Goal: Task Accomplishment & Management: Complete application form

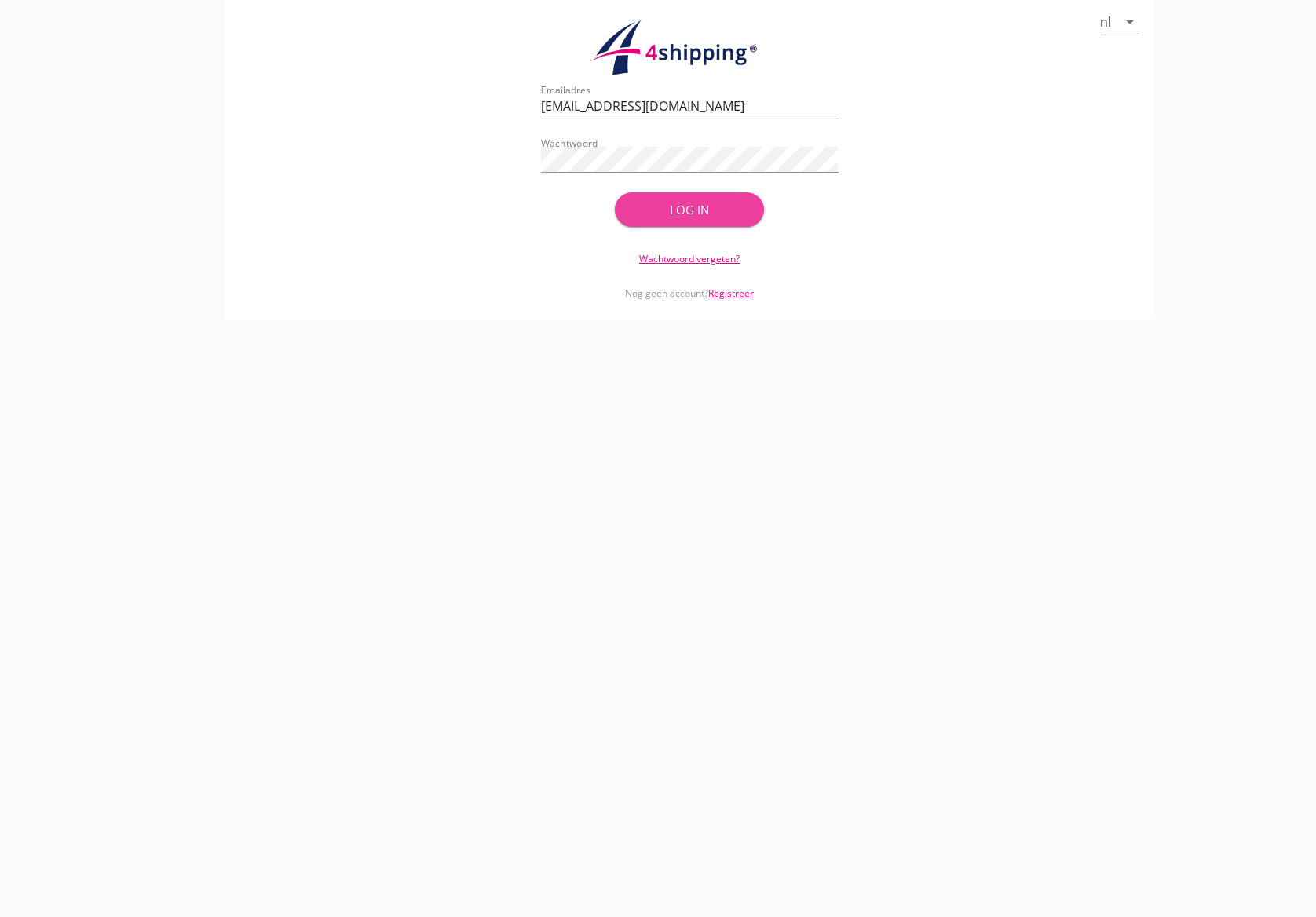
click at [694, 202] on div "Log in" at bounding box center [689, 210] width 99 height 18
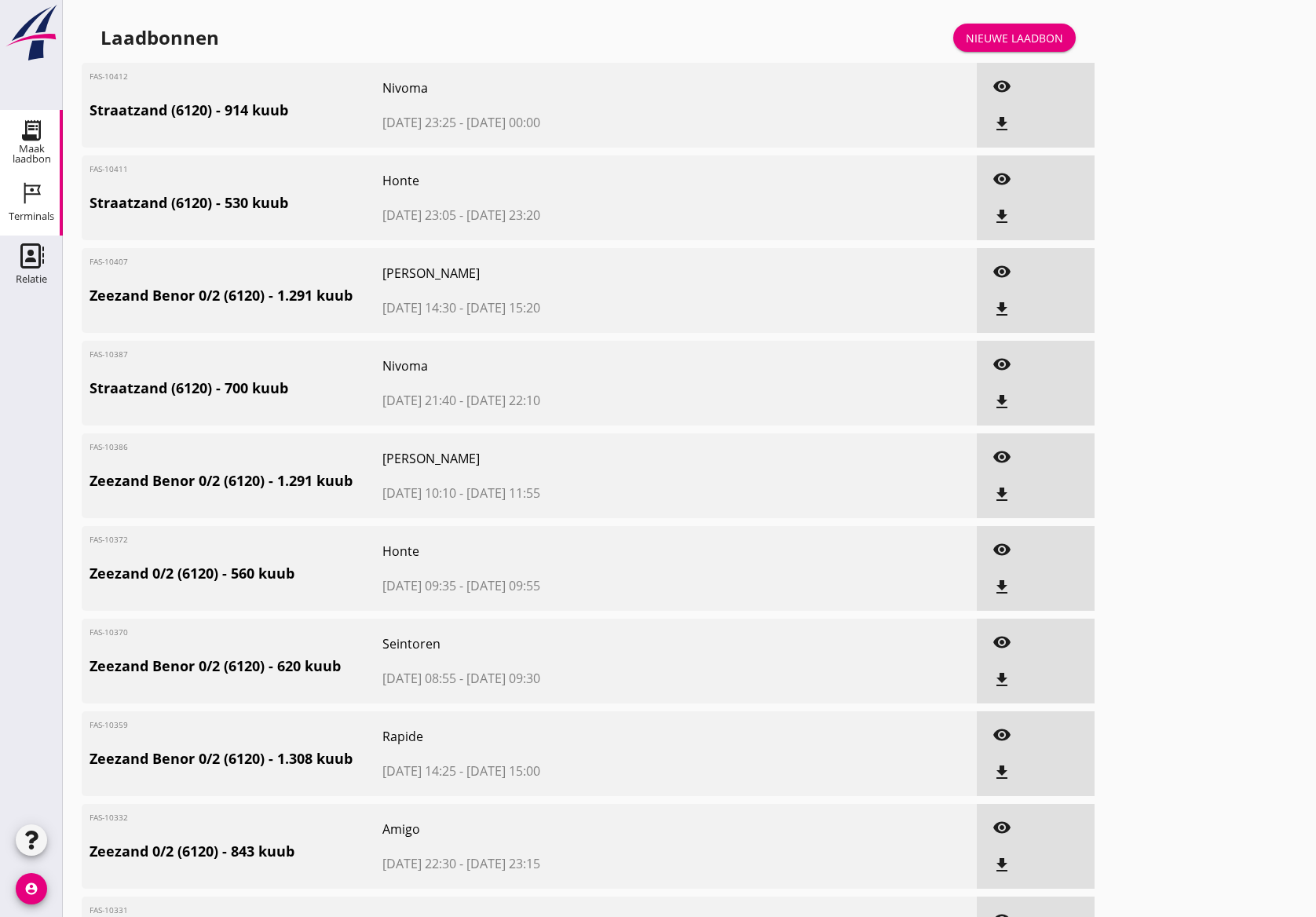
click at [26, 206] on div "Terminals" at bounding box center [32, 217] width 46 height 22
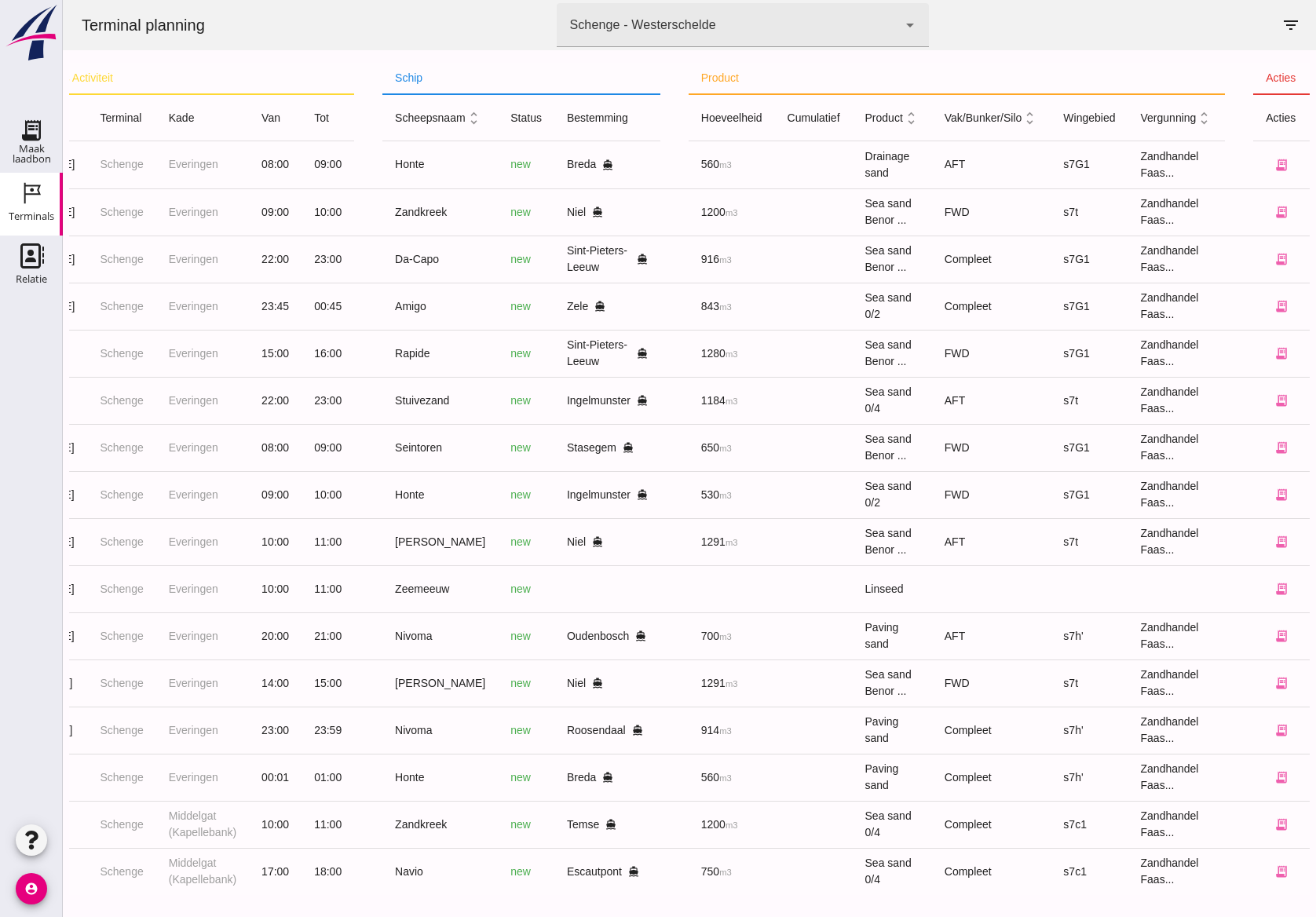
scroll to position [0, 139]
drag, startPoint x: 1115, startPoint y: 903, endPoint x: 1393, endPoint y: 898, distance: 278.0
click at [1273, 400] on button "receipt_long" at bounding box center [1282, 401] width 32 height 32
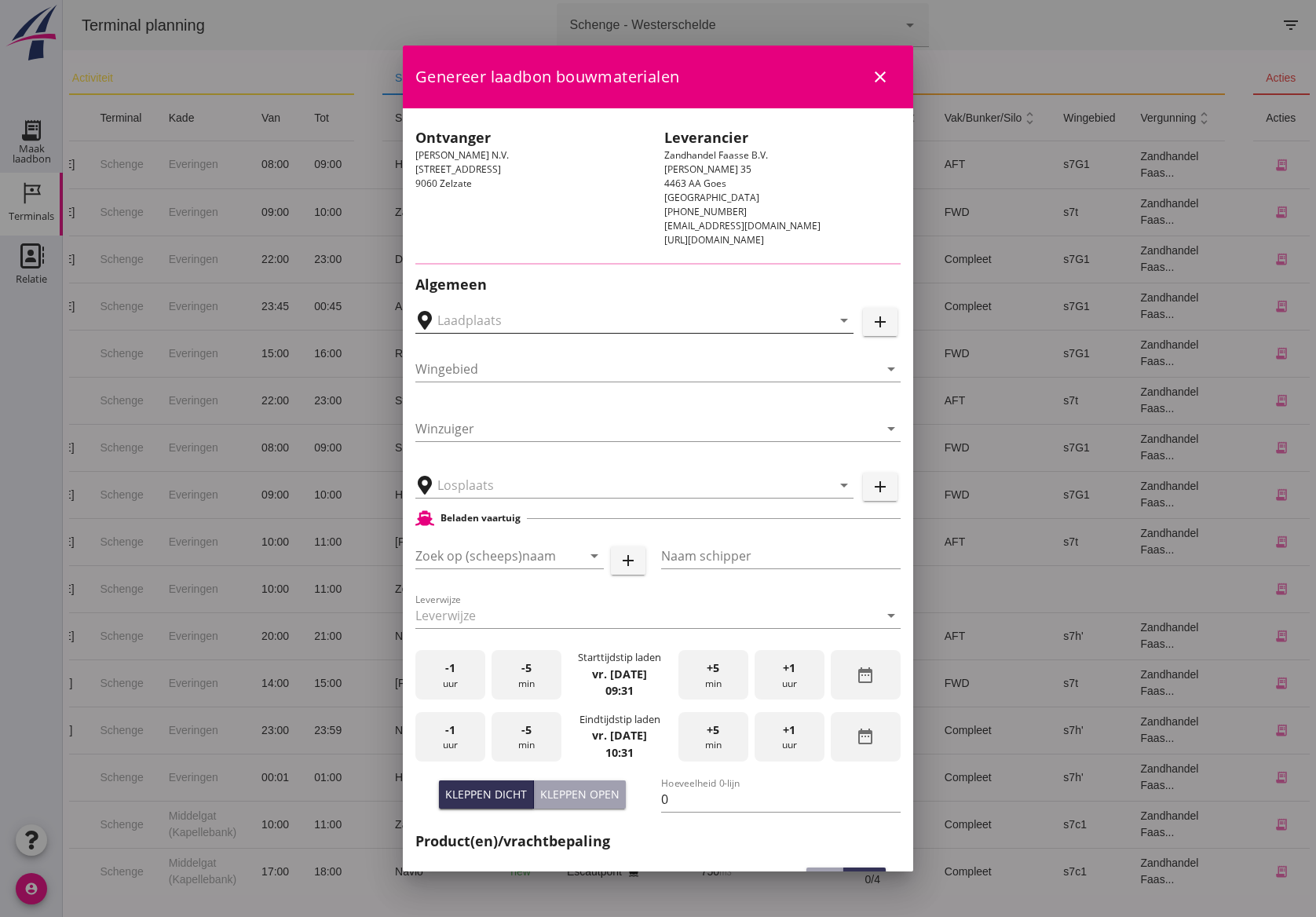
type input "BL Consult bvba depot [GEOGRAPHIC_DATA], [GEOGRAPHIC_DATA]"
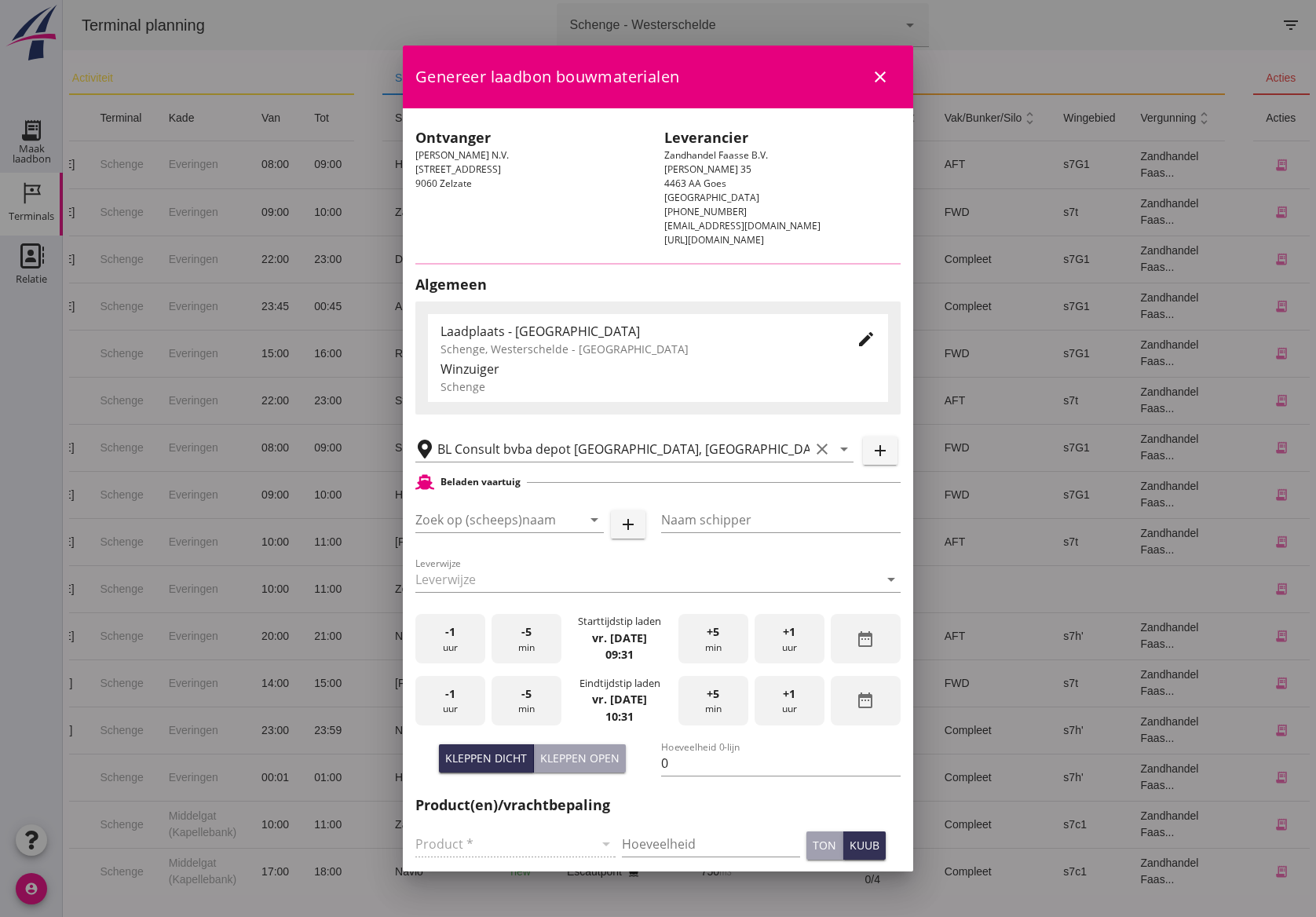
type input "Stuivezand"
type input "[PERSON_NAME]"
type input "1184"
type input "Zeezand 0/4 (6120)"
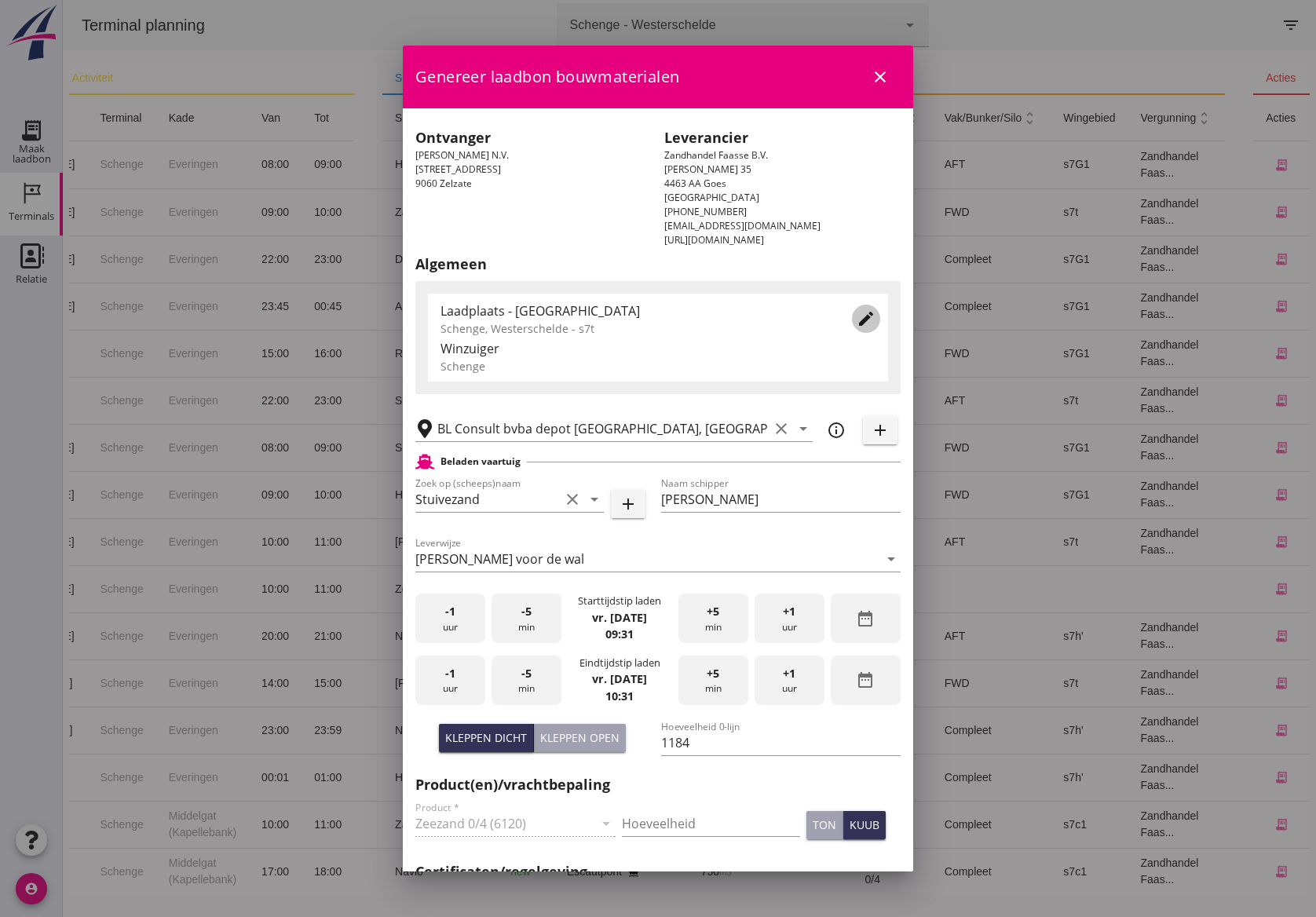
click at [857, 328] on icon "edit" at bounding box center [866, 319] width 19 height 19
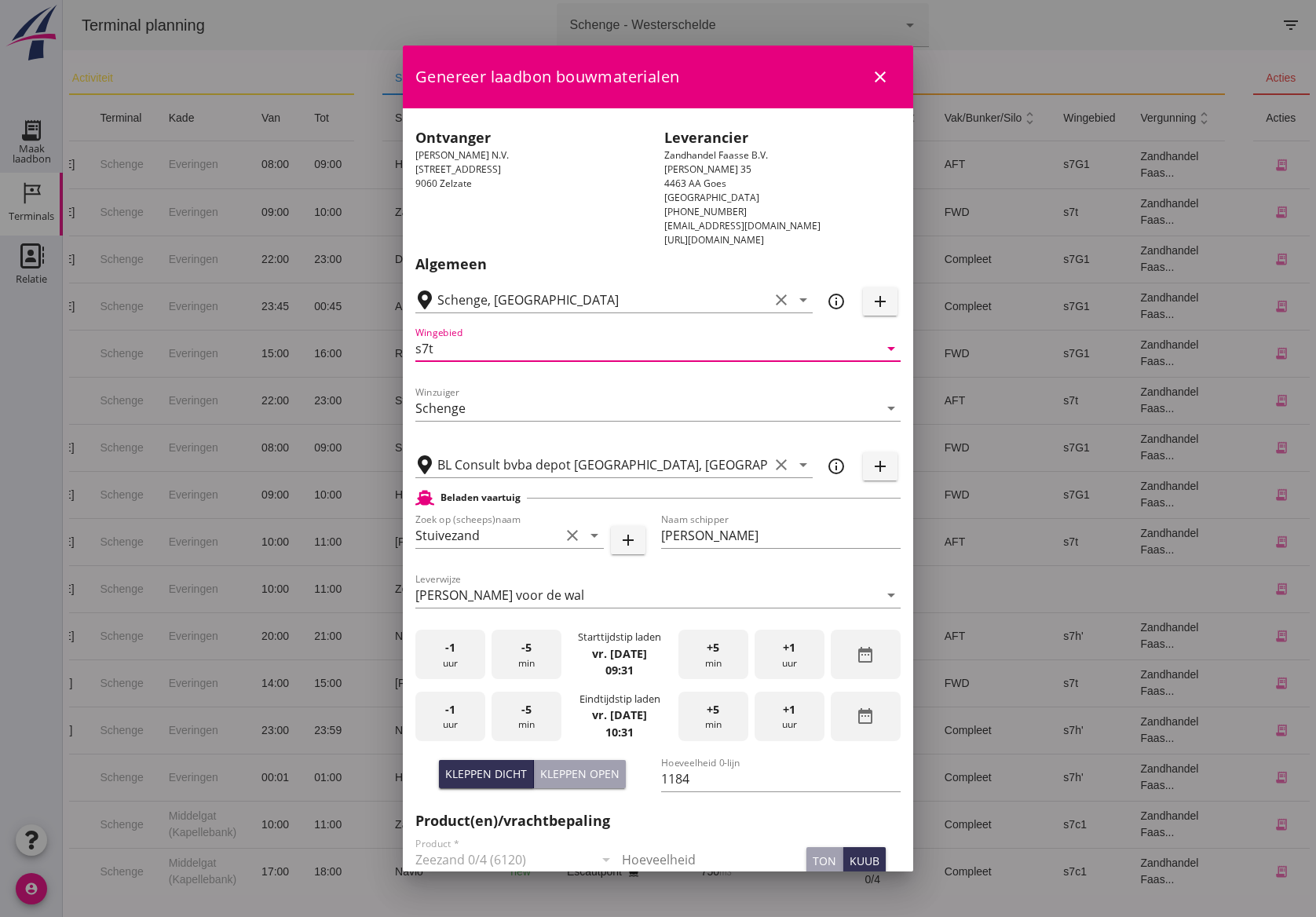
click at [447, 353] on input "s7t" at bounding box center [647, 348] width 463 height 25
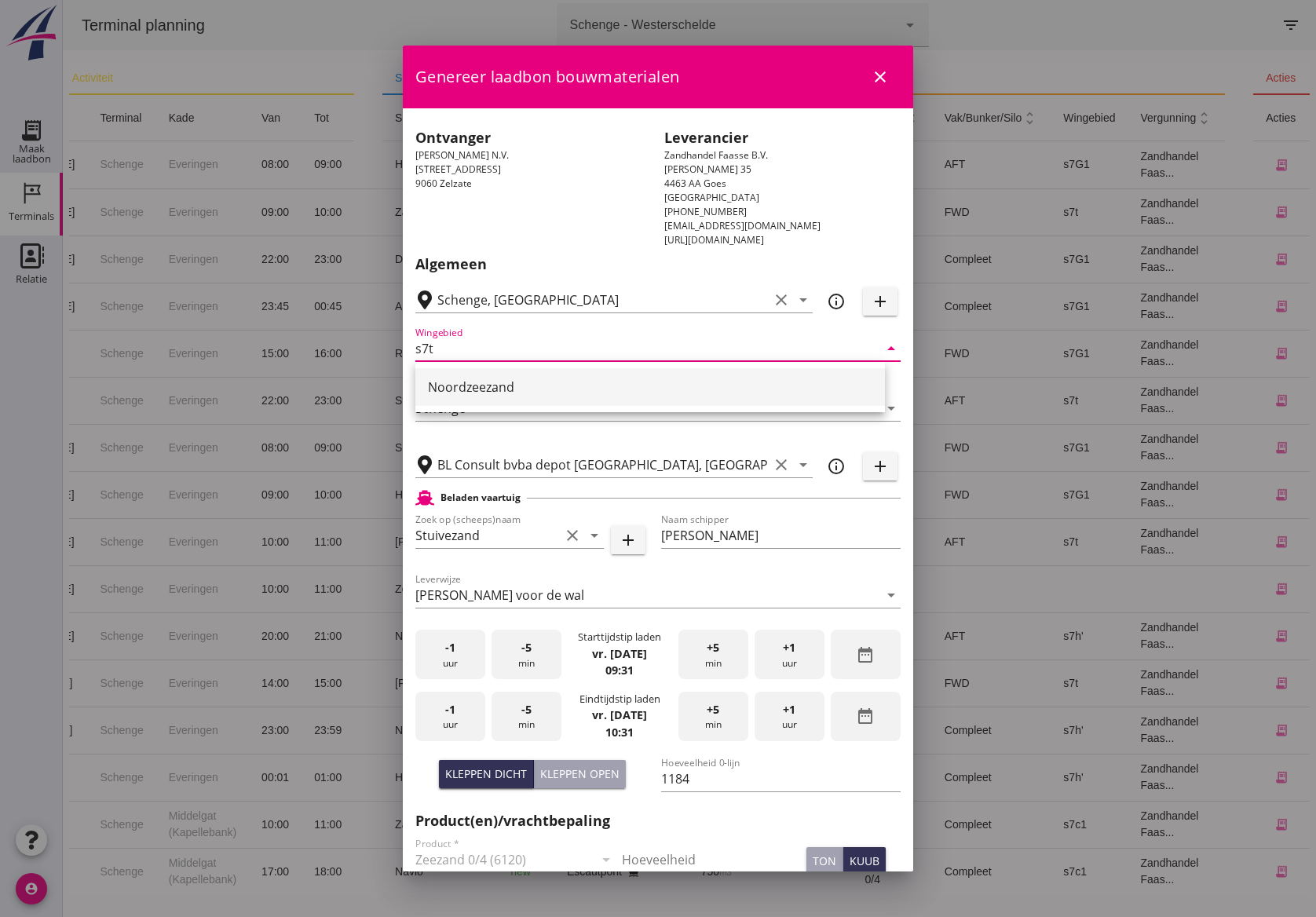
click at [460, 384] on div "Noordzeezand" at bounding box center [649, 387] width 444 height 19
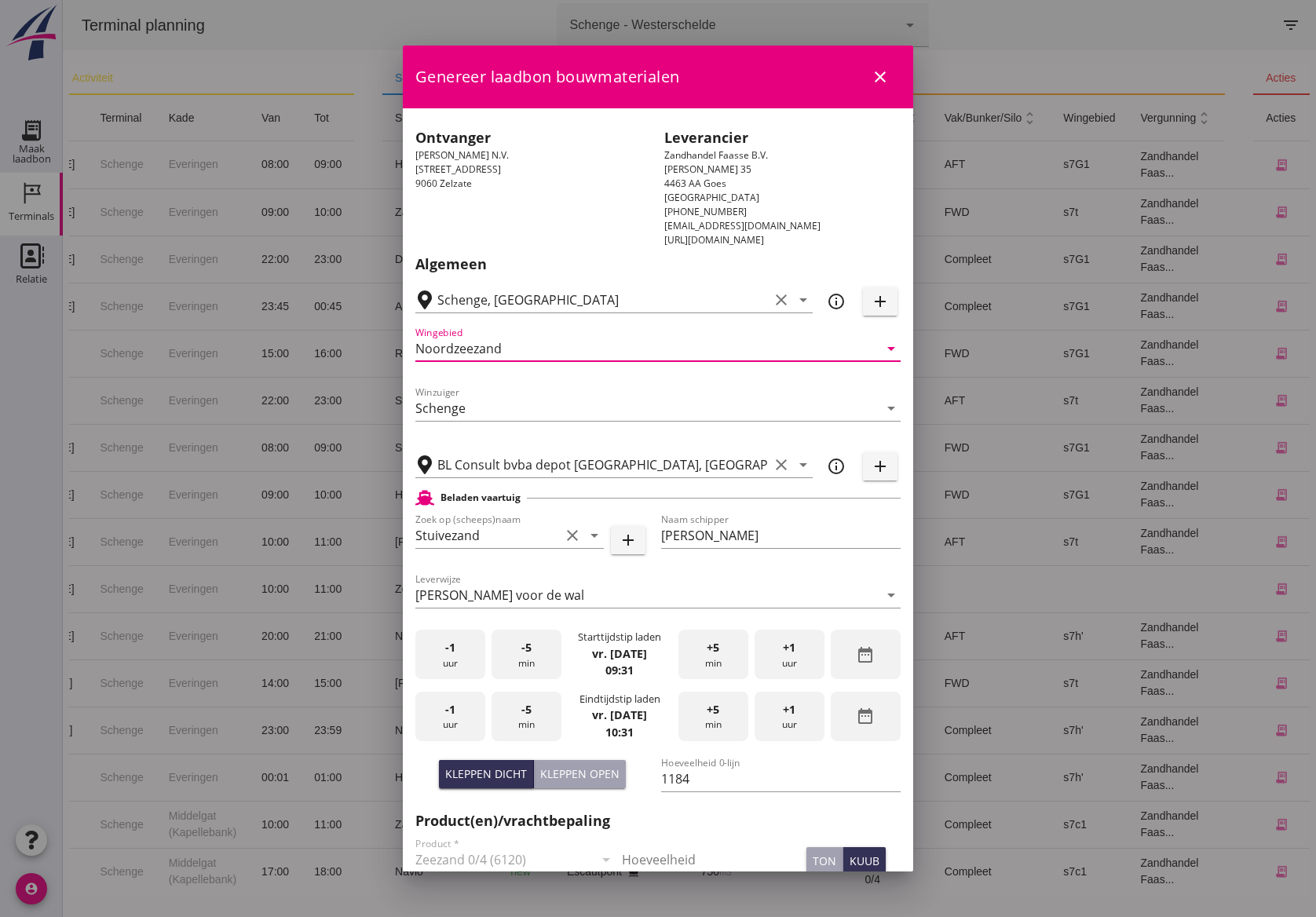
drag, startPoint x: 506, startPoint y: 344, endPoint x: 519, endPoint y: 343, distance: 13.0
click at [506, 344] on input "Noordzeezand" at bounding box center [647, 348] width 463 height 25
type input "Noordzee"
click at [456, 645] on div "-1 uur" at bounding box center [451, 654] width 70 height 49
click at [588, 644] on div "Starttijdstip laden" at bounding box center [619, 637] width 83 height 15
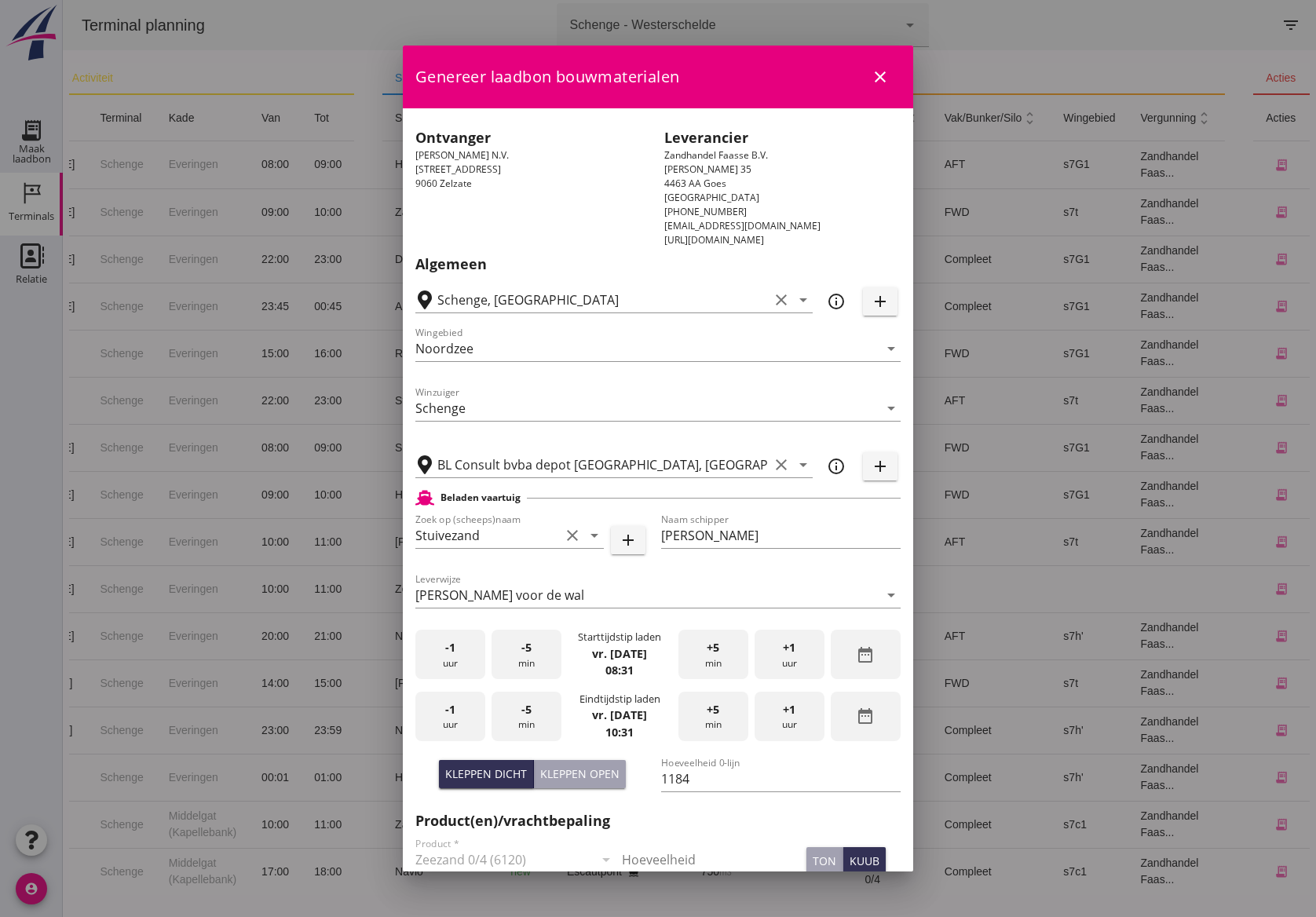
click at [633, 652] on strong "vr. [DATE]" at bounding box center [619, 653] width 55 height 15
click at [631, 653] on strong "vr. [DATE]" at bounding box center [619, 653] width 55 height 15
drag, startPoint x: 631, startPoint y: 653, endPoint x: 613, endPoint y: 654, distance: 18.0
click at [613, 654] on strong "vr. [DATE]" at bounding box center [619, 653] width 55 height 15
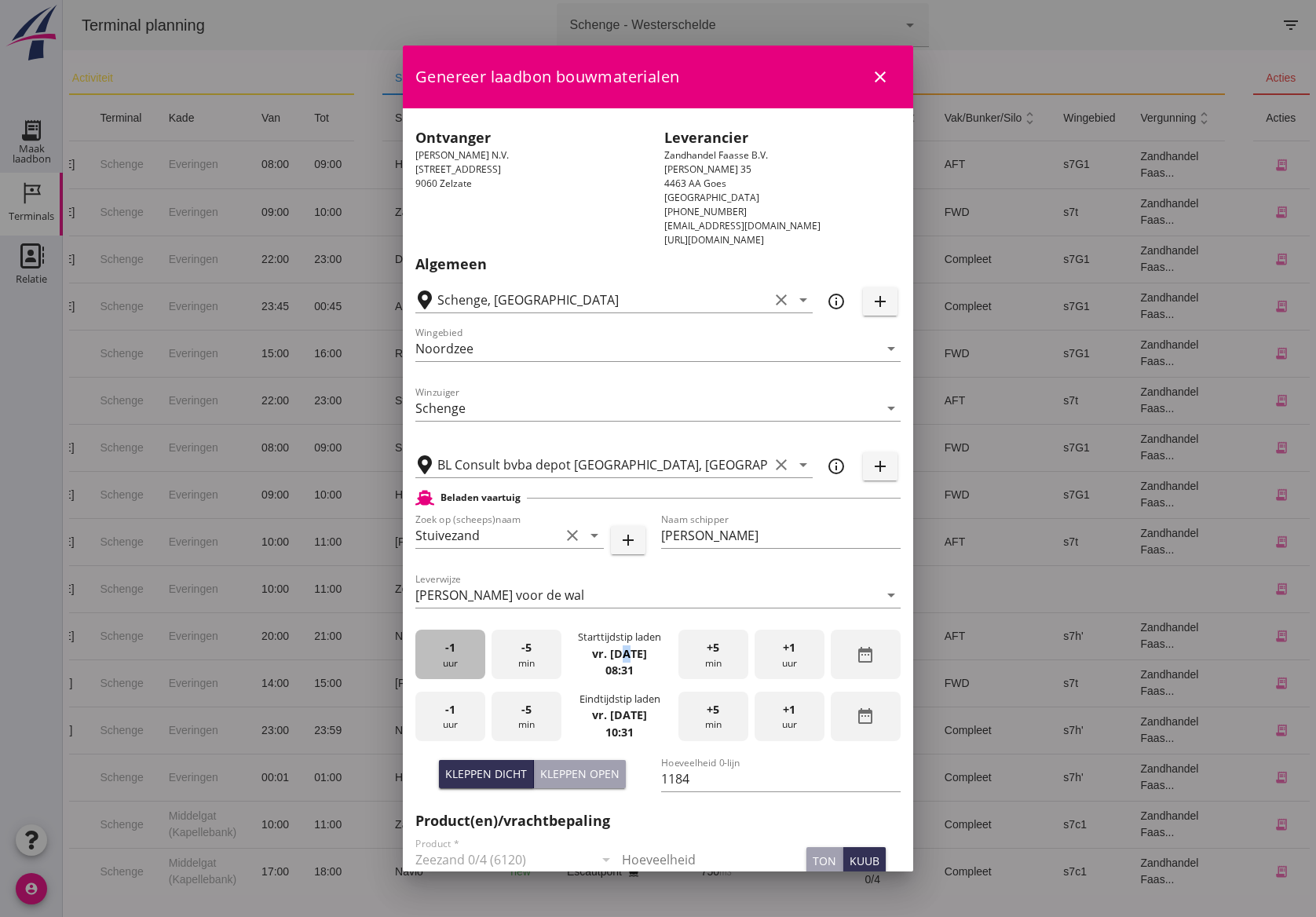
click at [451, 660] on div "-1 uur" at bounding box center [451, 654] width 70 height 49
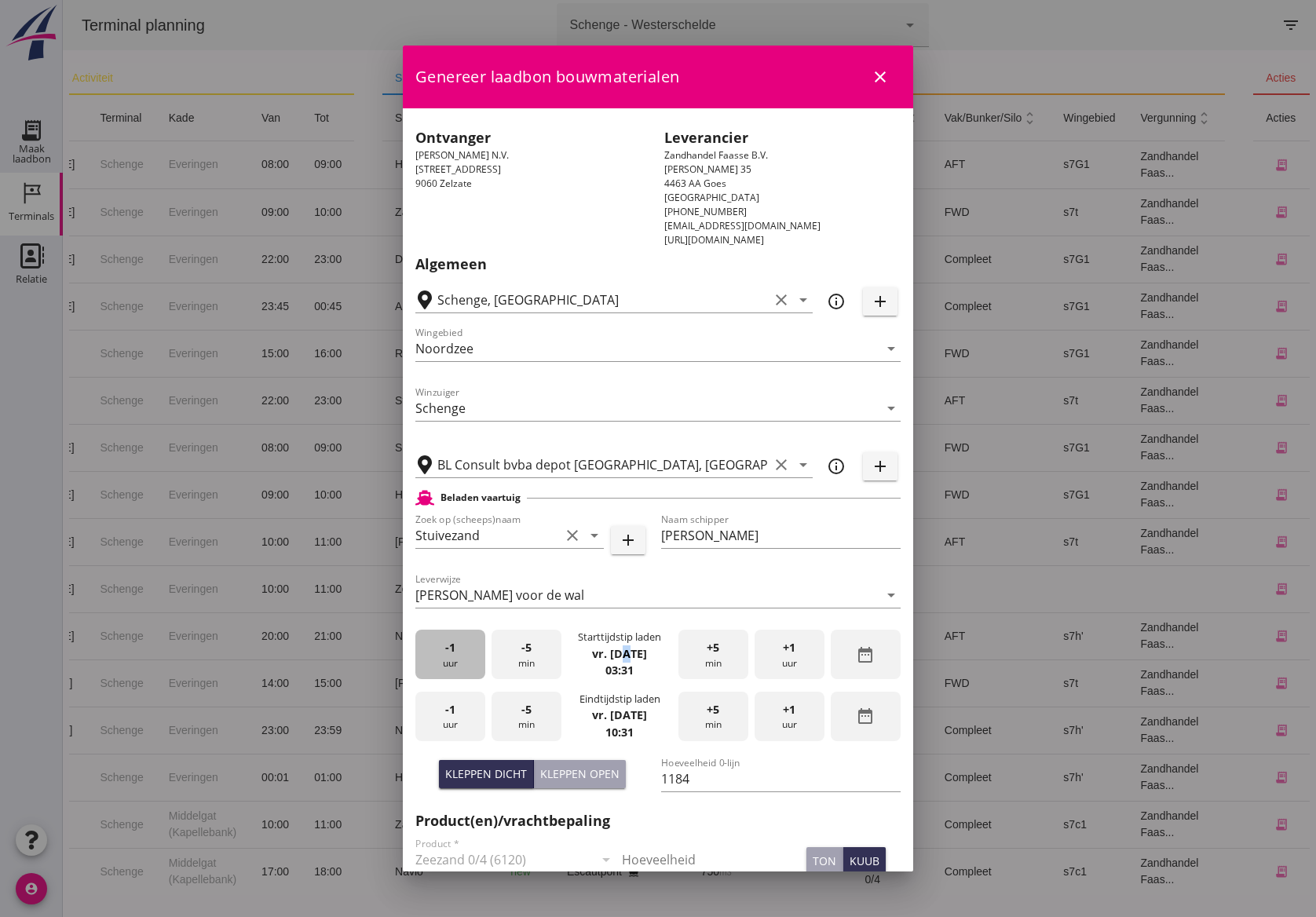
click at [451, 660] on div "-1 uur" at bounding box center [451, 654] width 70 height 49
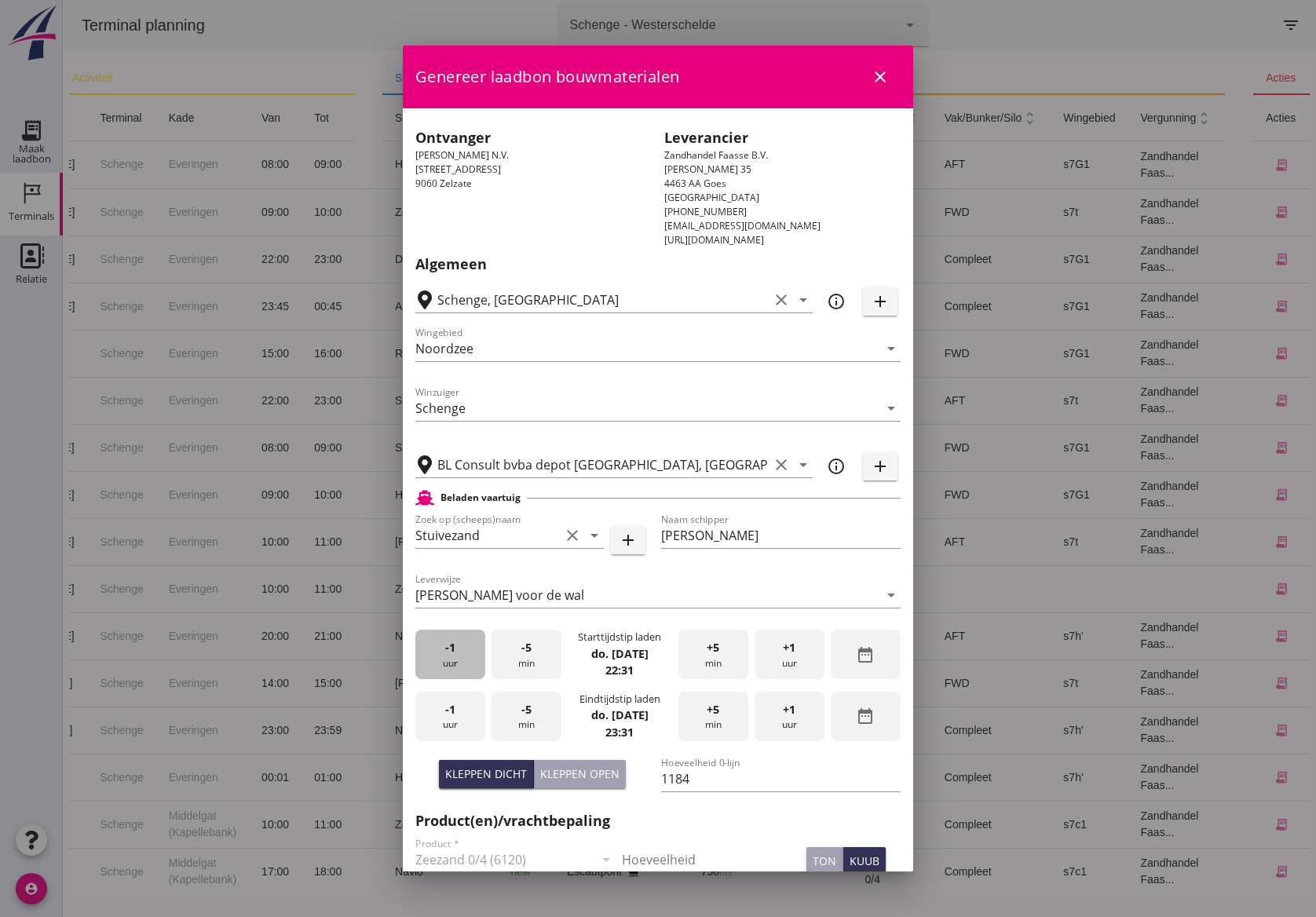
click at [451, 660] on div "-1 uur" at bounding box center [451, 654] width 70 height 49
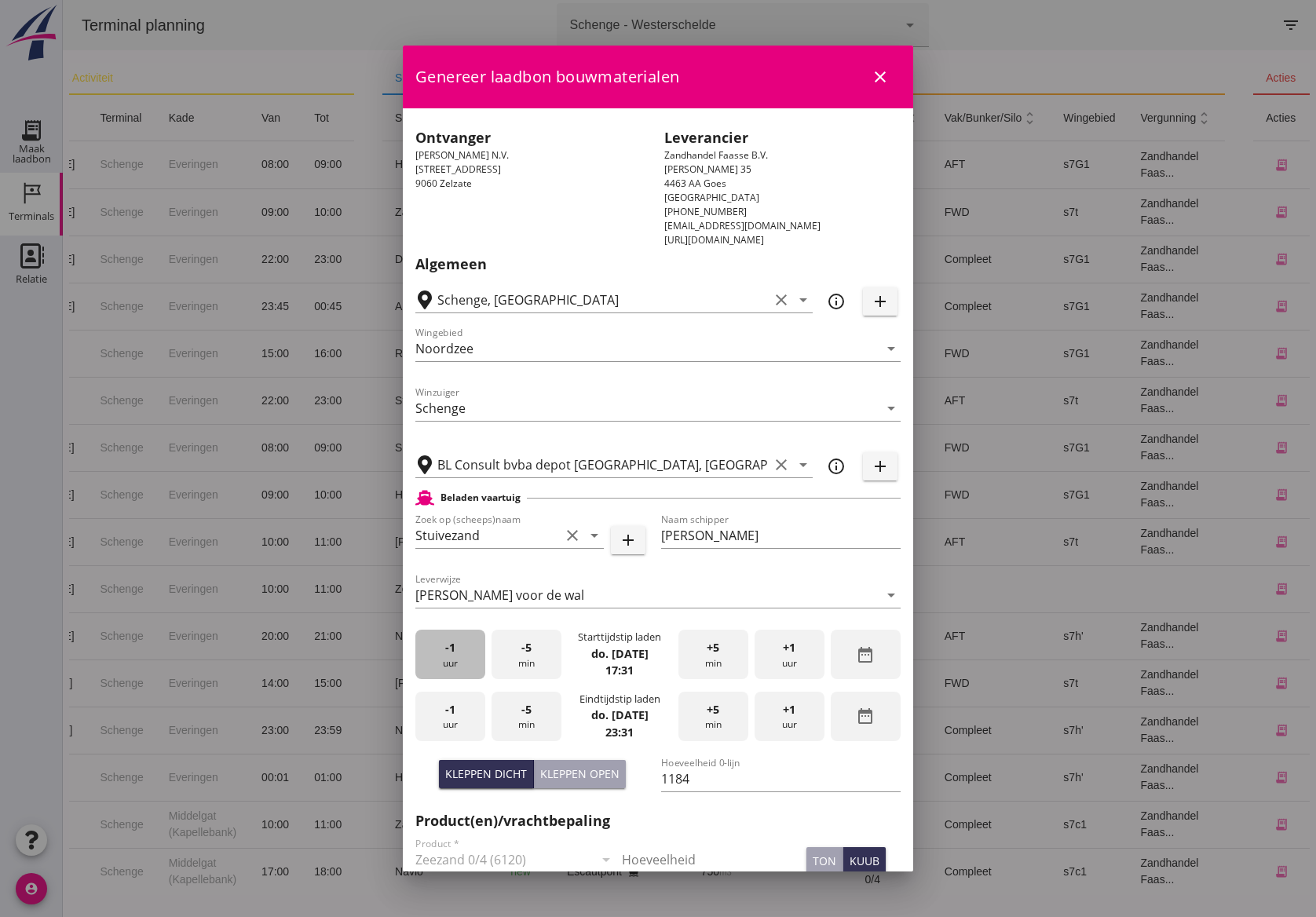
click at [451, 660] on div "-1 uur" at bounding box center [451, 654] width 70 height 49
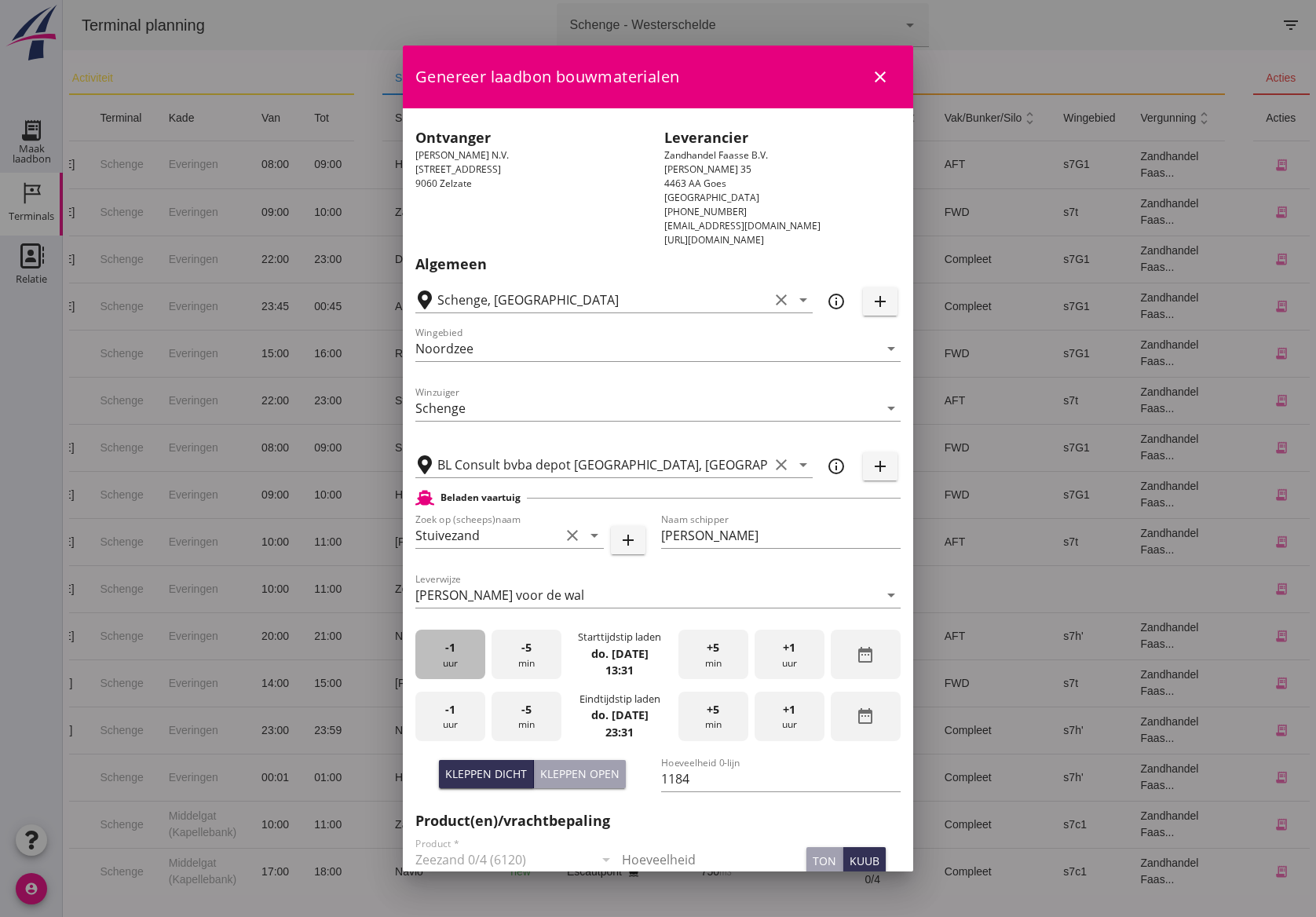
click at [451, 660] on div "-1 uur" at bounding box center [451, 654] width 70 height 49
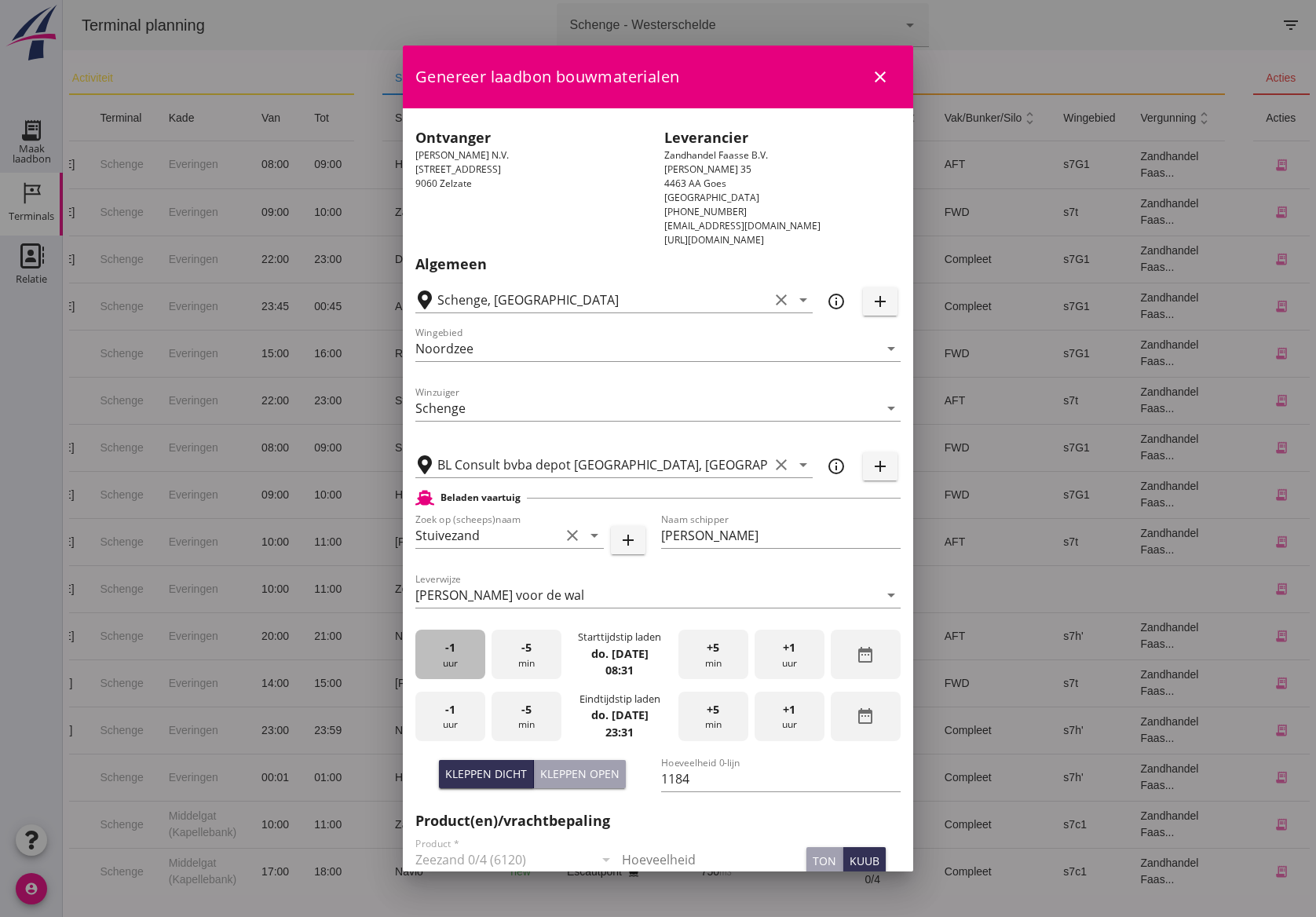
click at [451, 660] on div "-1 uur" at bounding box center [451, 654] width 70 height 49
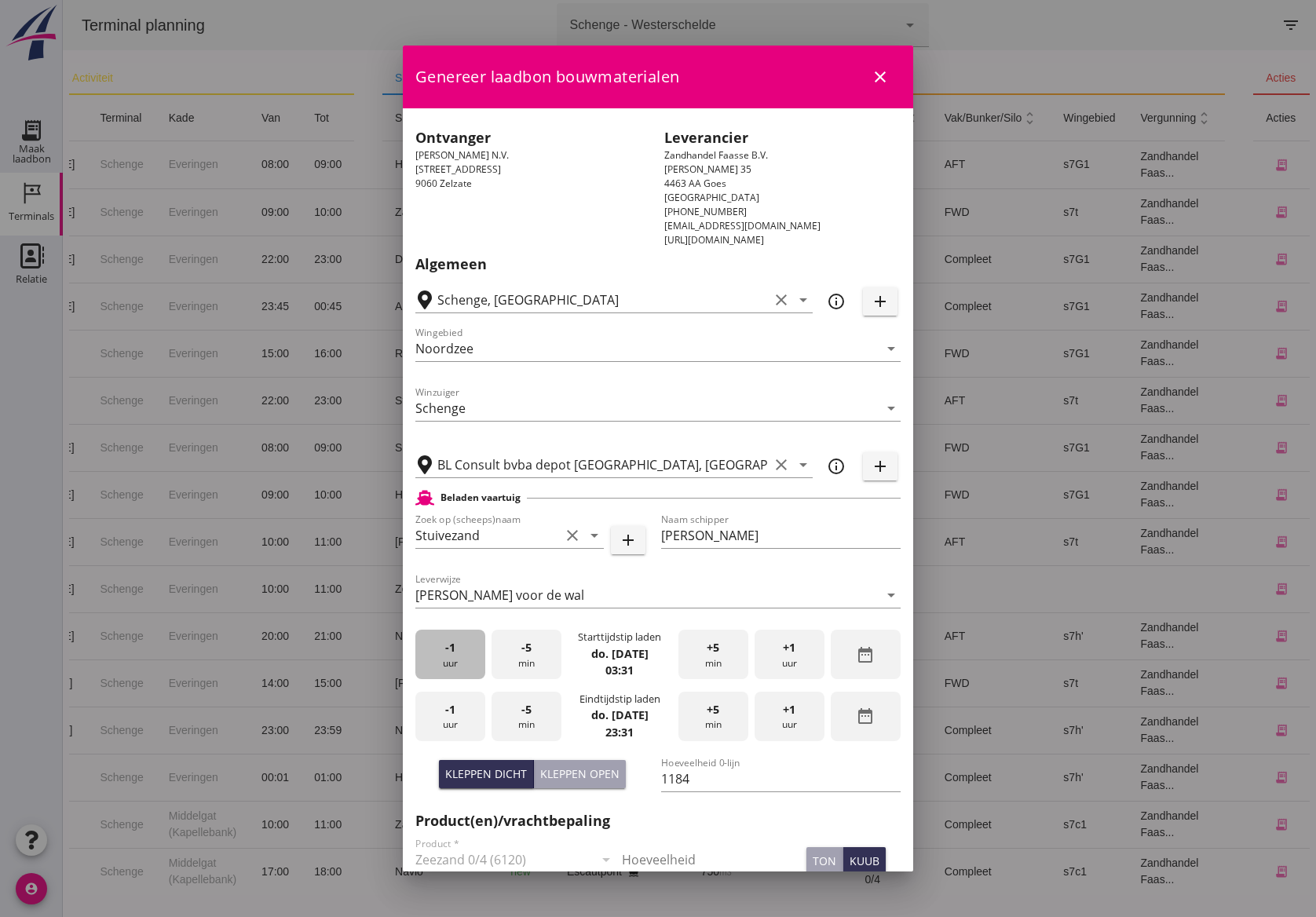
click at [451, 660] on div "-1 uur" at bounding box center [451, 654] width 70 height 49
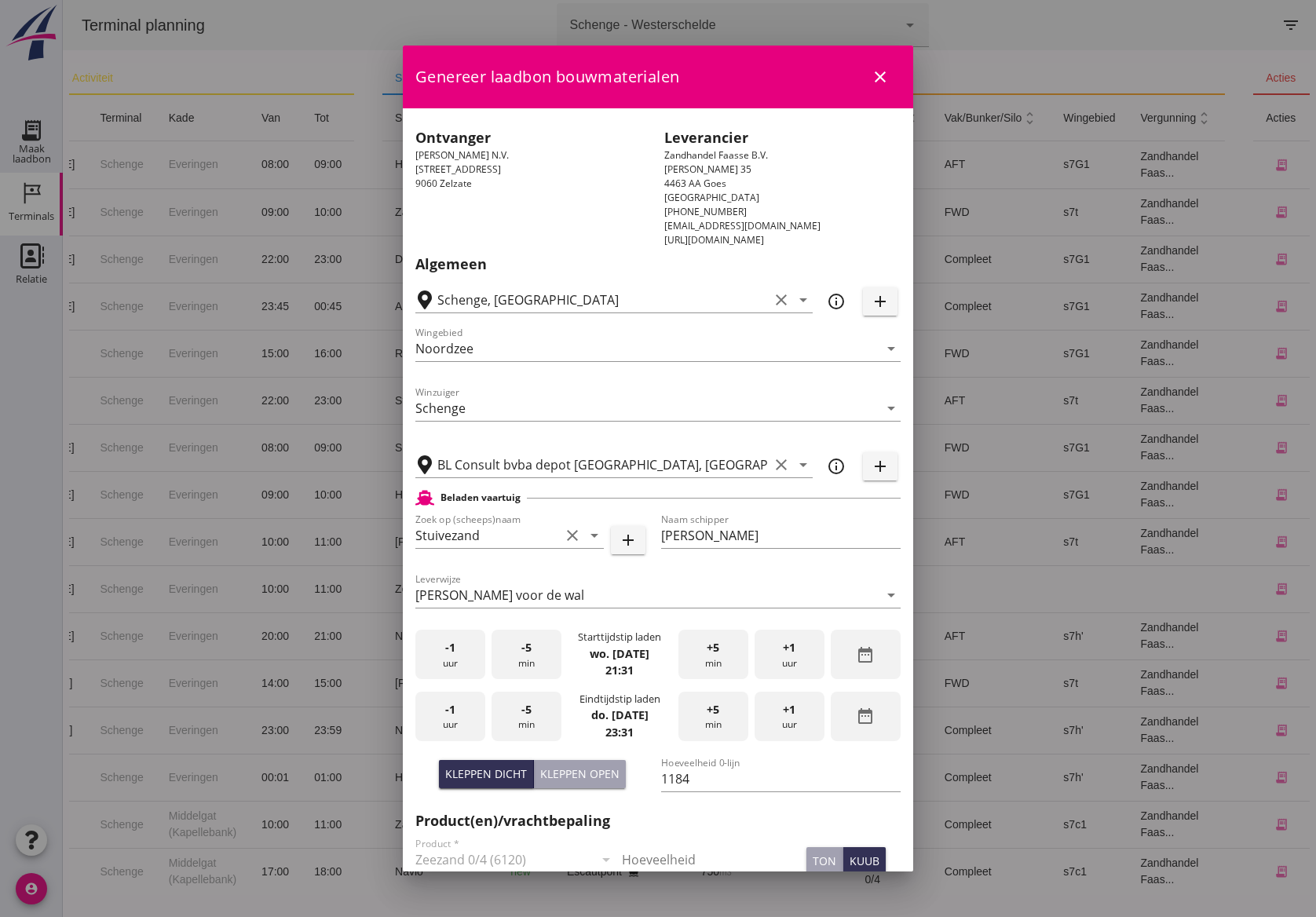
click at [451, 660] on div "-1 uur" at bounding box center [451, 654] width 70 height 49
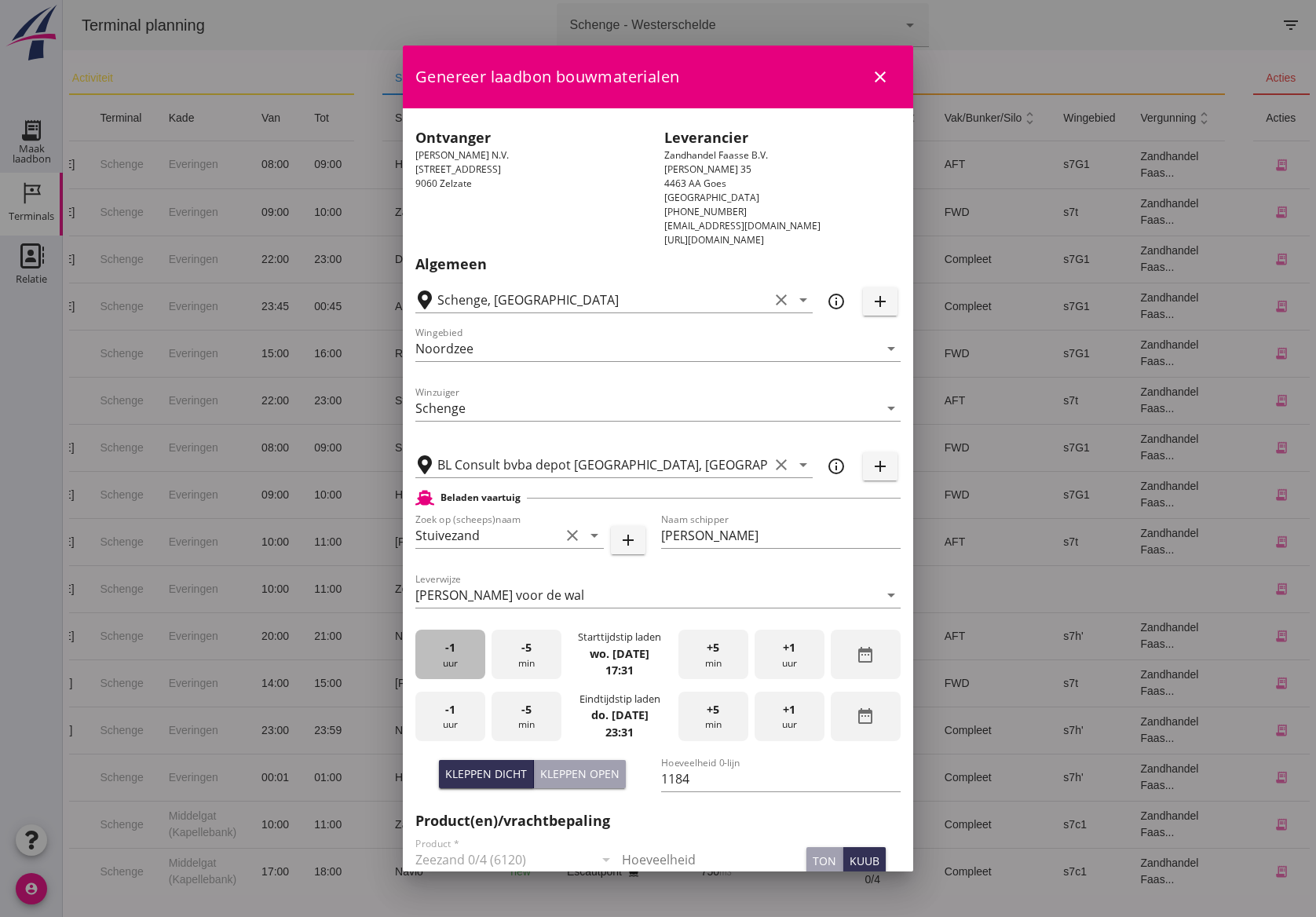
click at [451, 660] on div "-1 uur" at bounding box center [451, 654] width 70 height 49
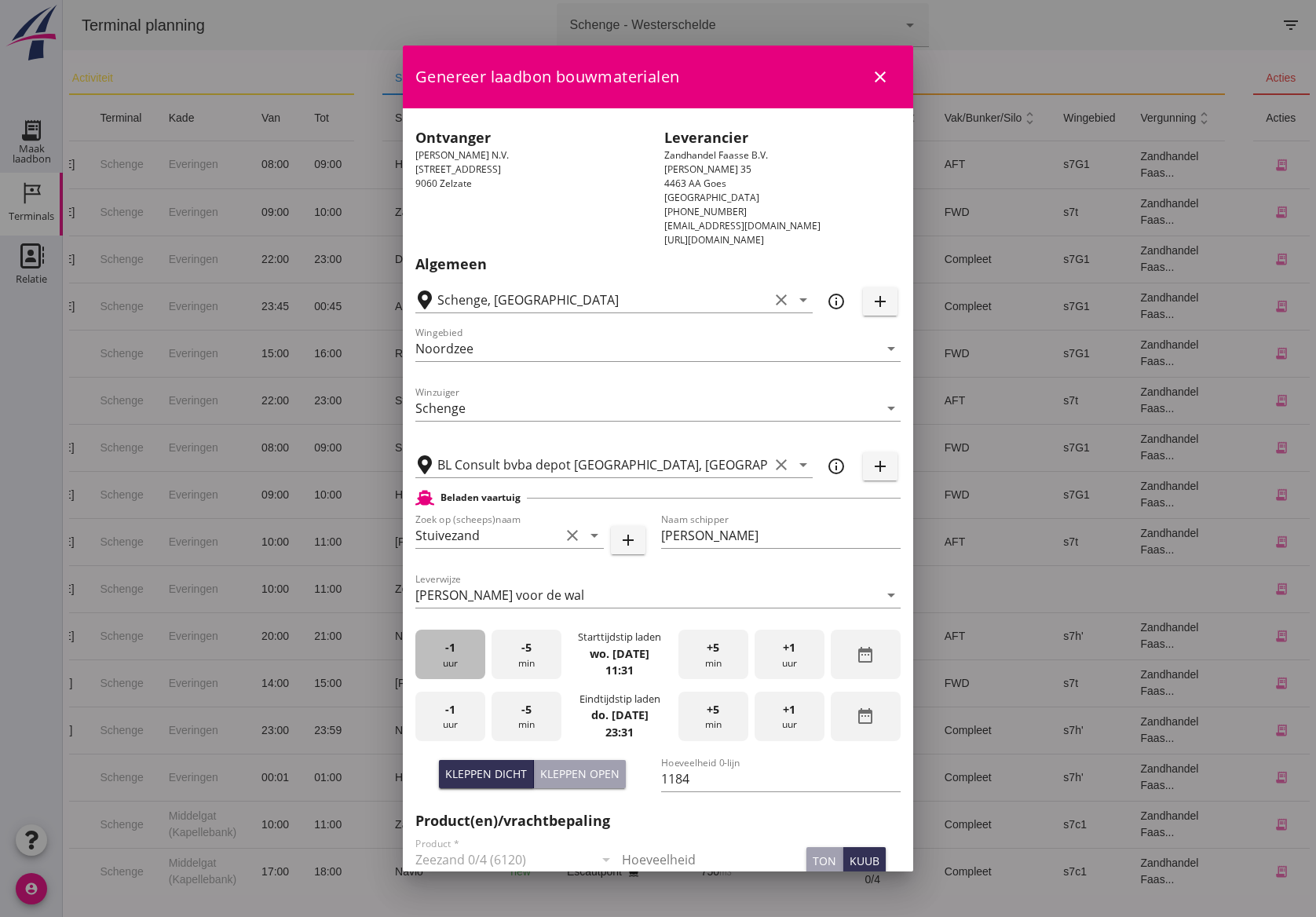
click at [451, 660] on div "-1 uur" at bounding box center [451, 654] width 70 height 49
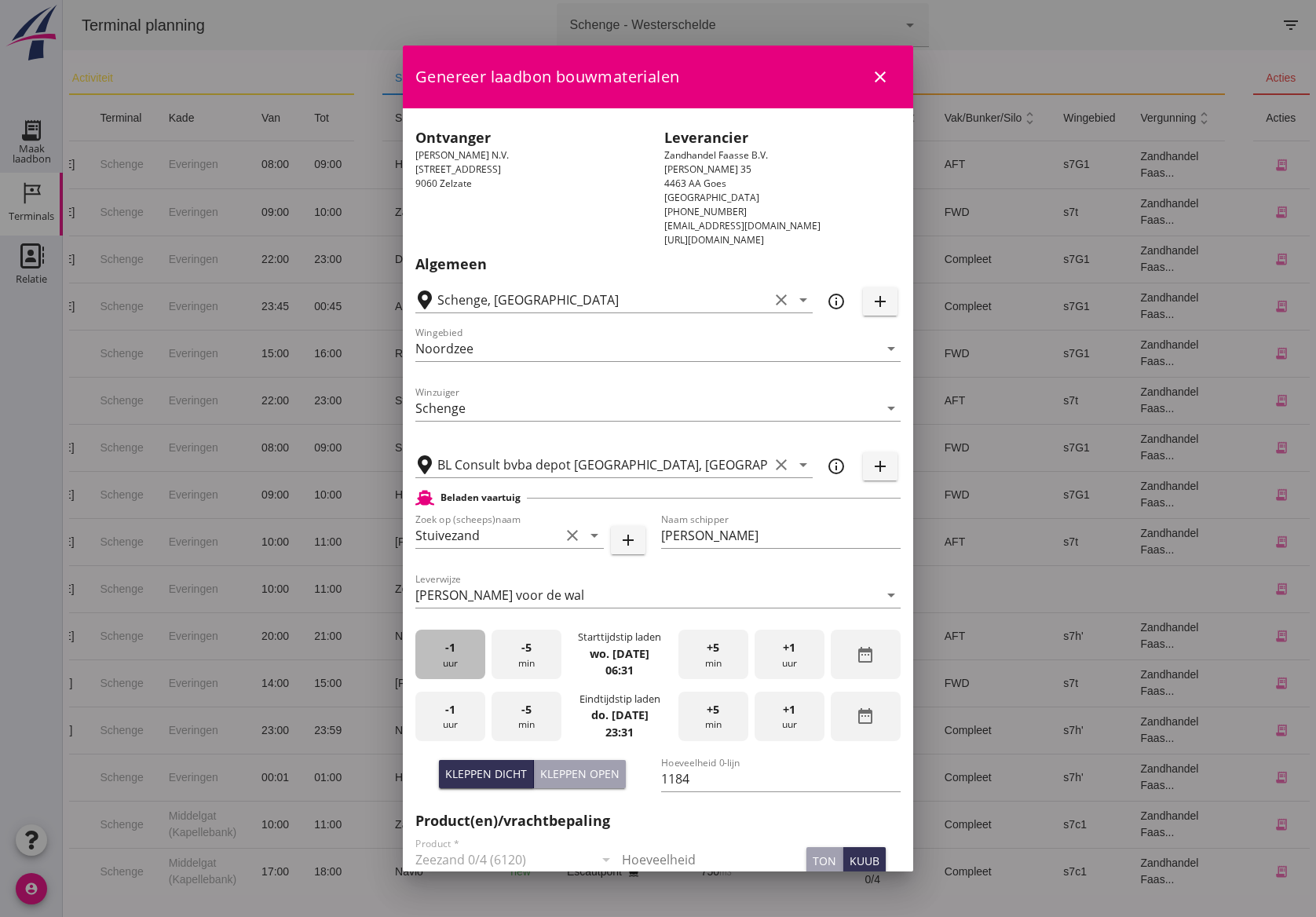
click at [451, 660] on div "-1 uur" at bounding box center [451, 654] width 70 height 49
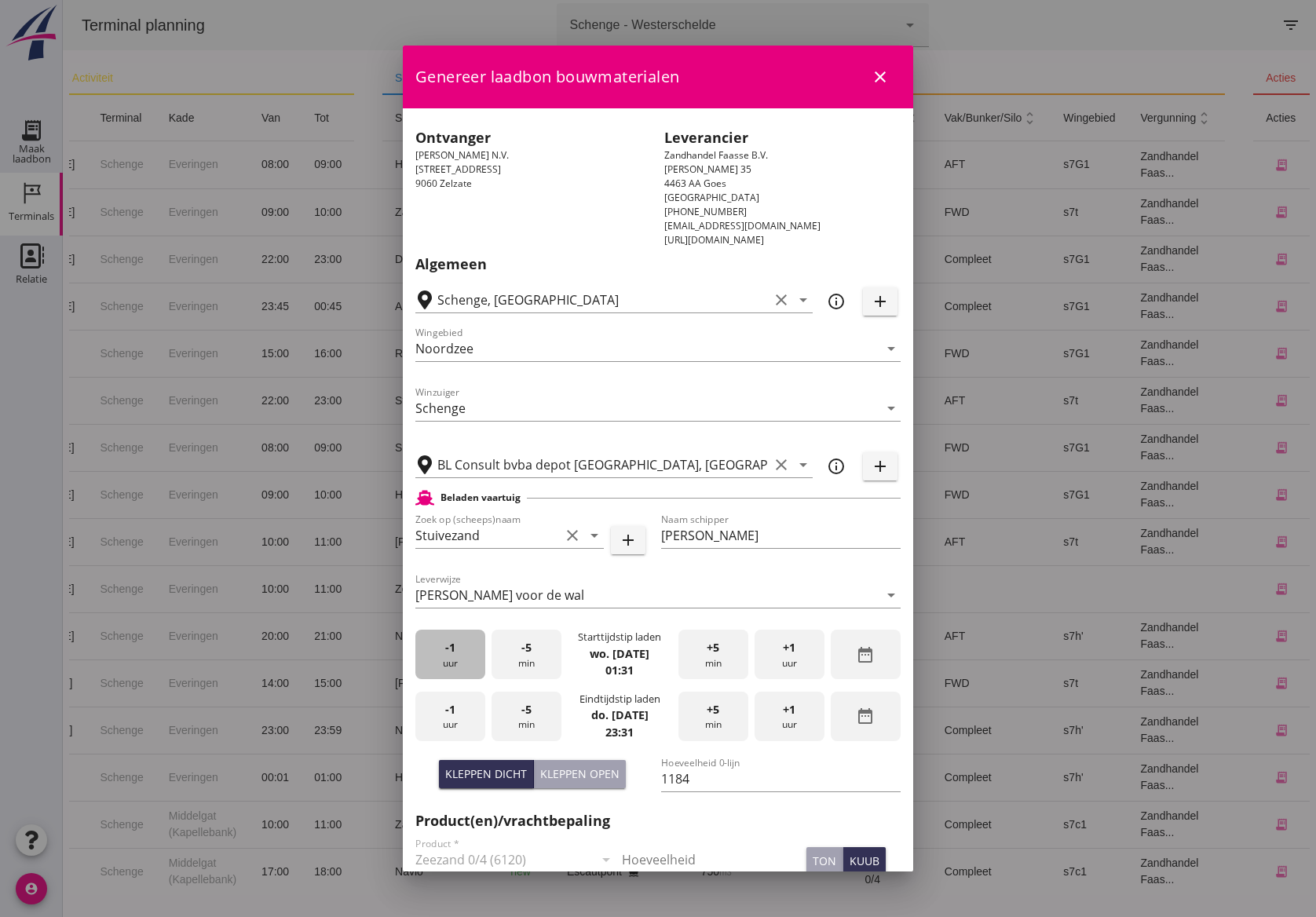
click at [451, 660] on div "-1 uur" at bounding box center [451, 654] width 70 height 49
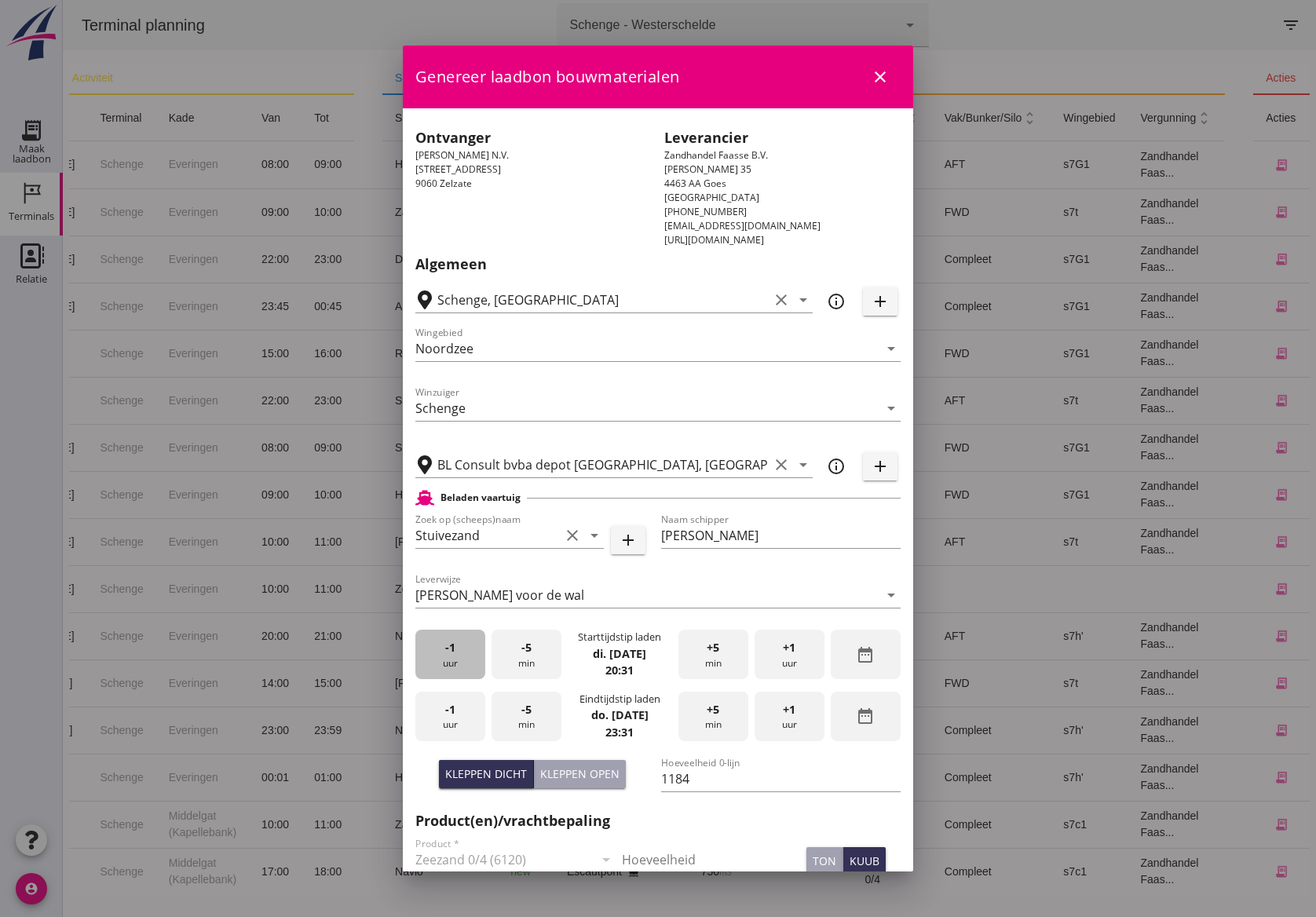
click at [451, 660] on div "-1 uur" at bounding box center [451, 654] width 70 height 49
drag, startPoint x: 451, startPoint y: 660, endPoint x: 776, endPoint y: 661, distance: 325.0
click at [776, 661] on div "+1 uur" at bounding box center [789, 654] width 70 height 49
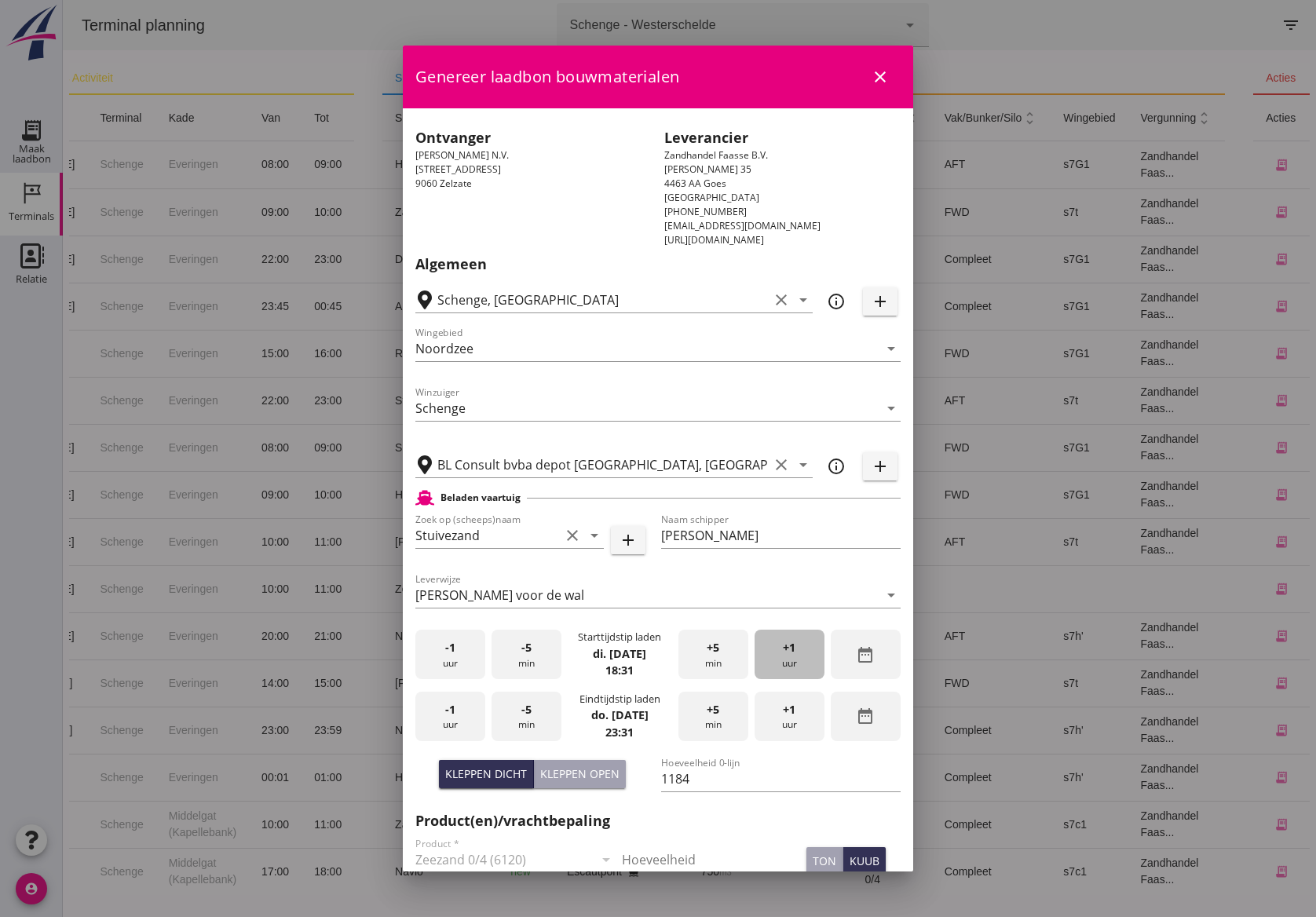
click at [774, 661] on div "+1 uur" at bounding box center [789, 654] width 70 height 49
click at [707, 653] on span "+5" at bounding box center [713, 648] width 13 height 17
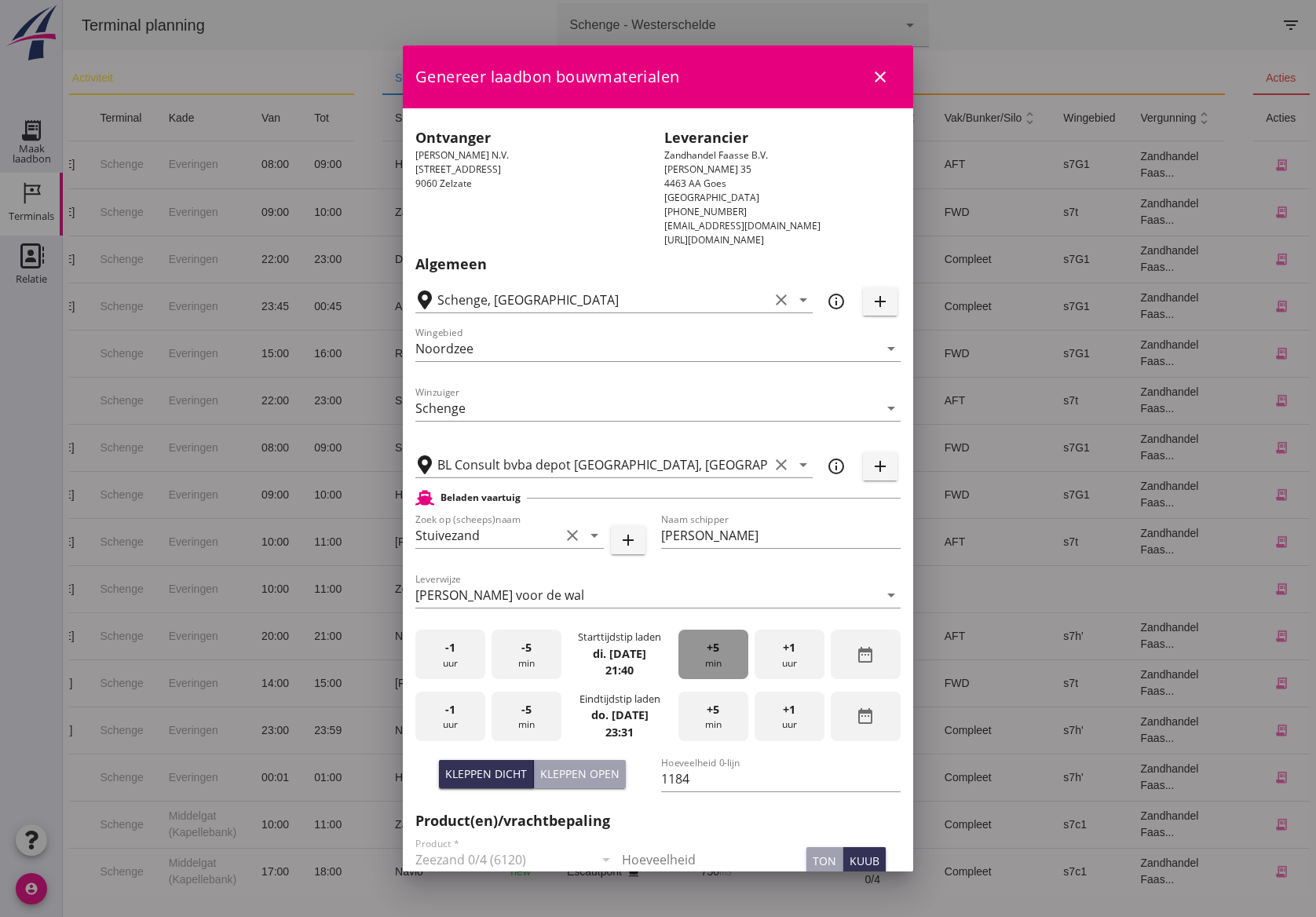
click at [707, 653] on span "+5" at bounding box center [713, 648] width 13 height 17
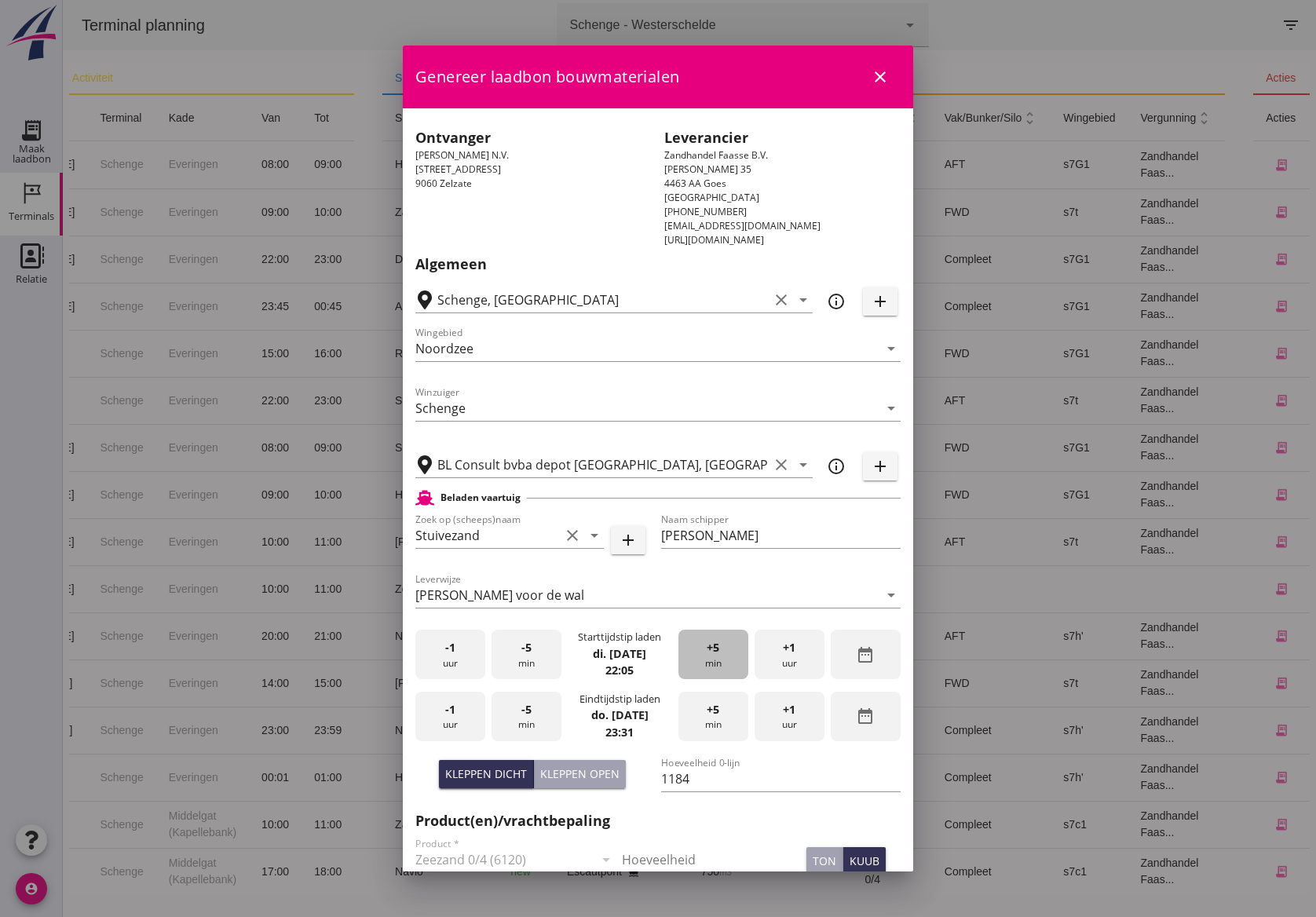
click at [707, 653] on span "+5" at bounding box center [713, 648] width 13 height 17
click at [524, 653] on span "-5" at bounding box center [526, 648] width 10 height 17
click at [447, 717] on div "-1 uur" at bounding box center [451, 717] width 70 height 49
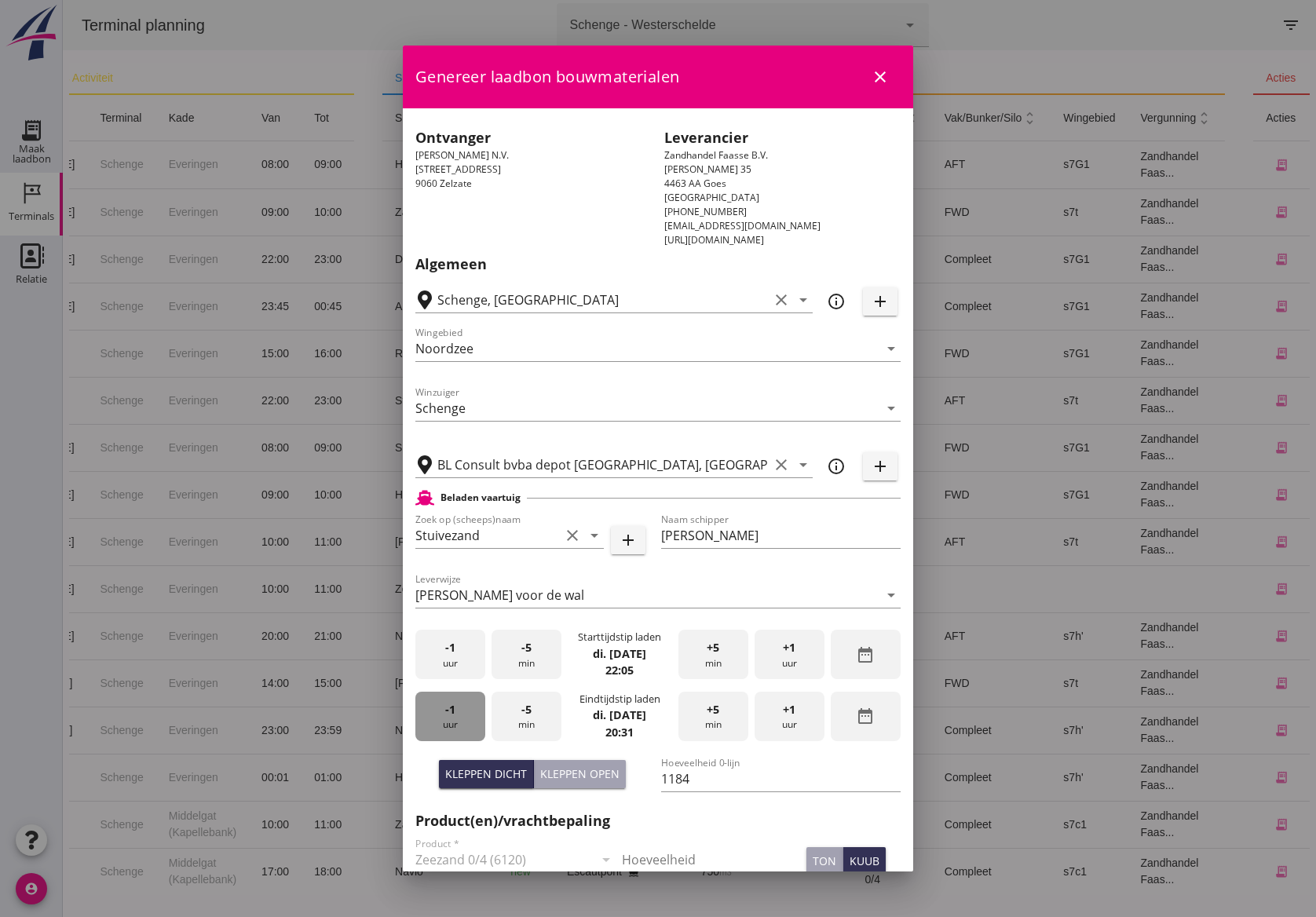
click at [447, 717] on div "-1 uur" at bounding box center [451, 717] width 70 height 49
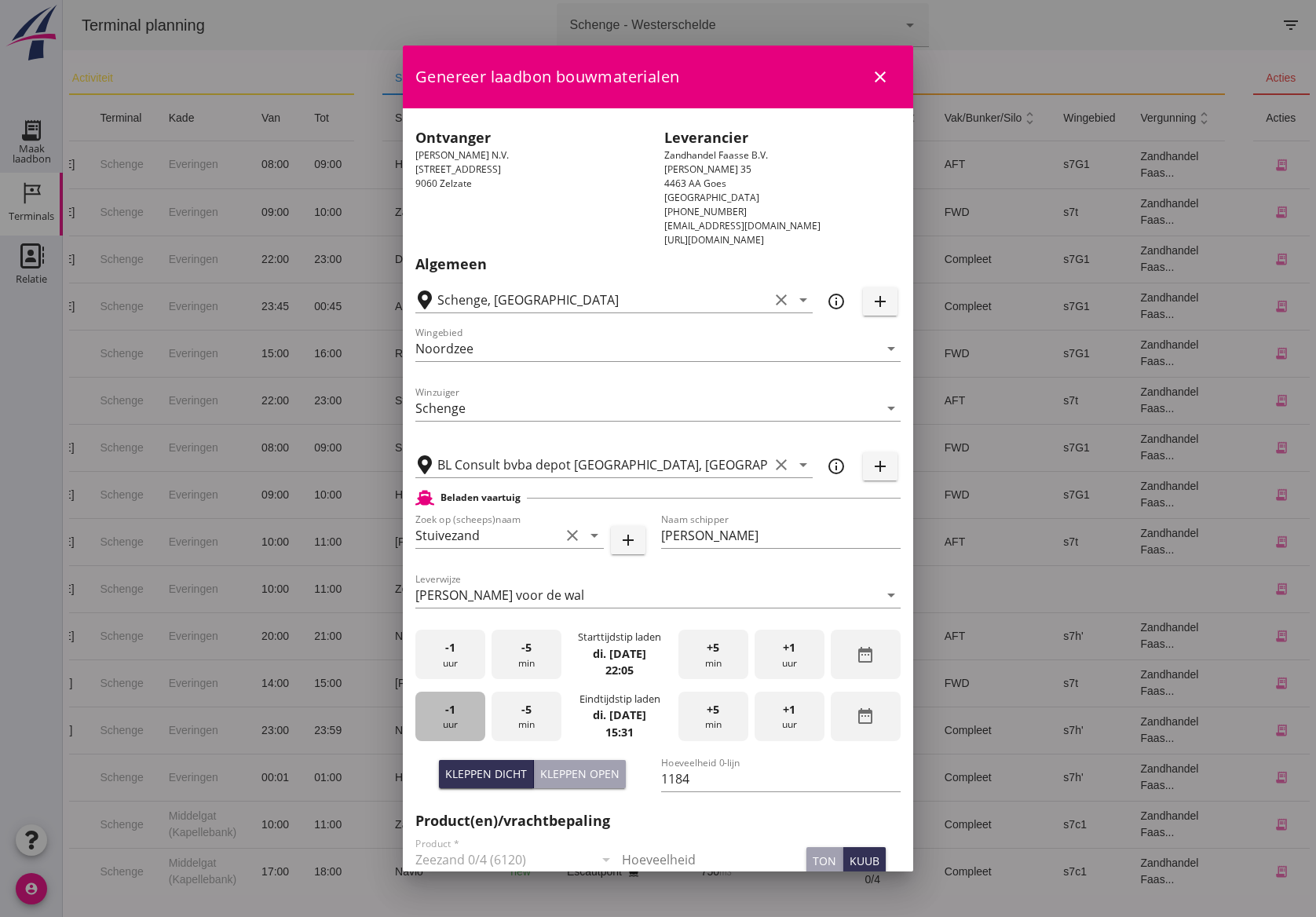
click at [447, 717] on div "-1 uur" at bounding box center [451, 717] width 70 height 49
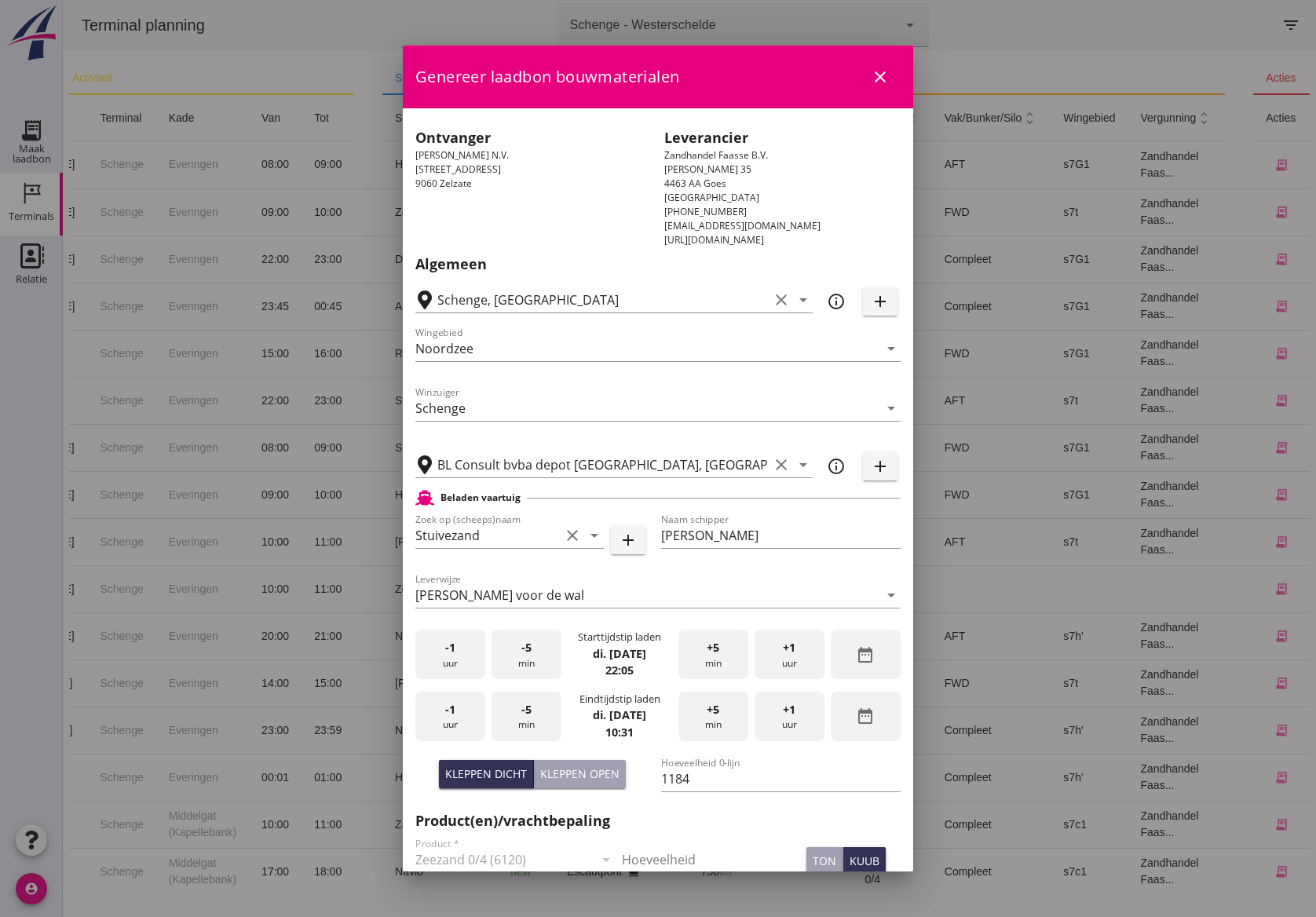
click at [447, 717] on div "-1 uur" at bounding box center [451, 717] width 70 height 49
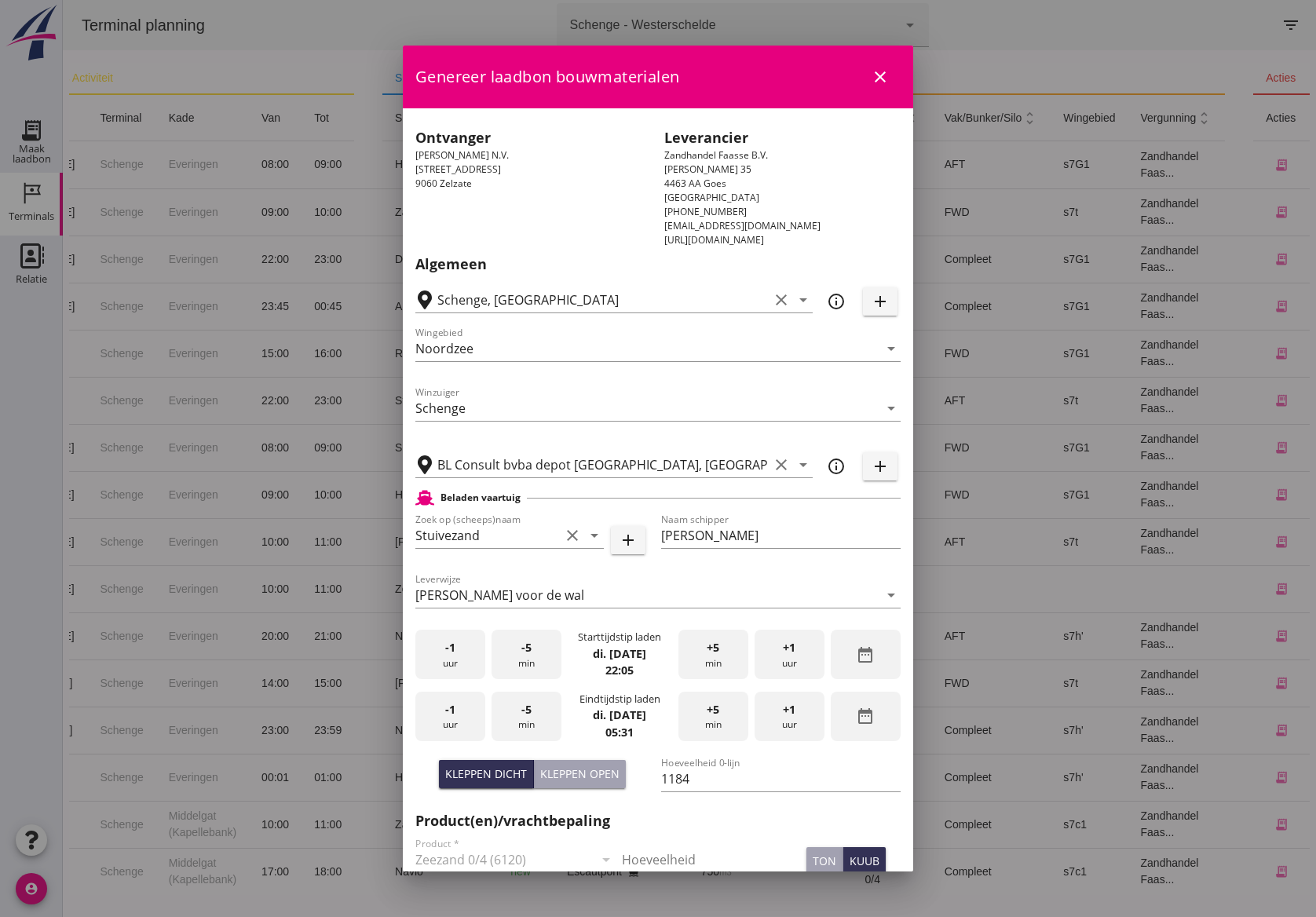
click at [447, 717] on div "-1 uur" at bounding box center [451, 717] width 70 height 49
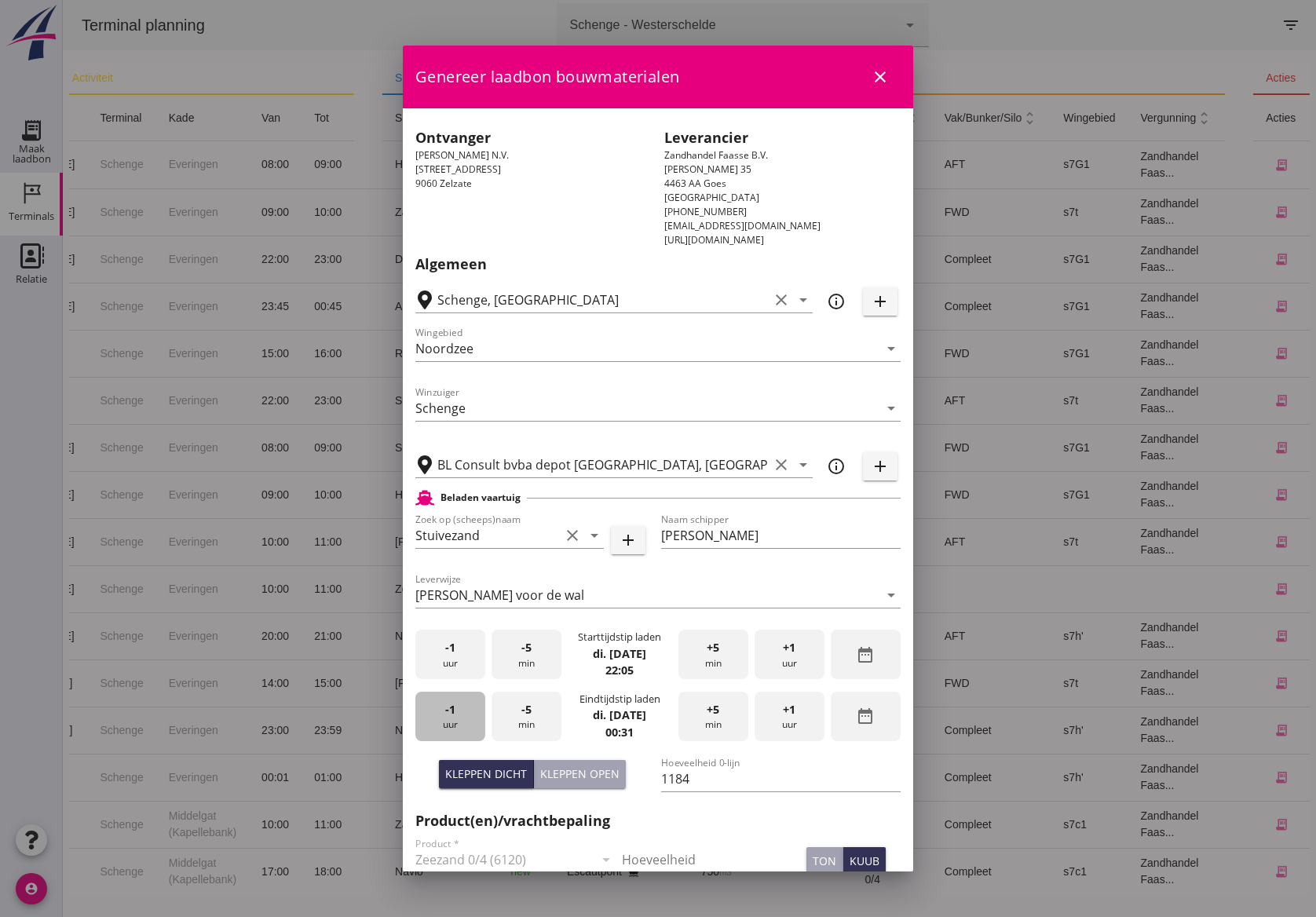
click at [447, 717] on div "-1 uur" at bounding box center [451, 717] width 70 height 49
click at [795, 719] on div "+1 uur" at bounding box center [789, 717] width 70 height 49
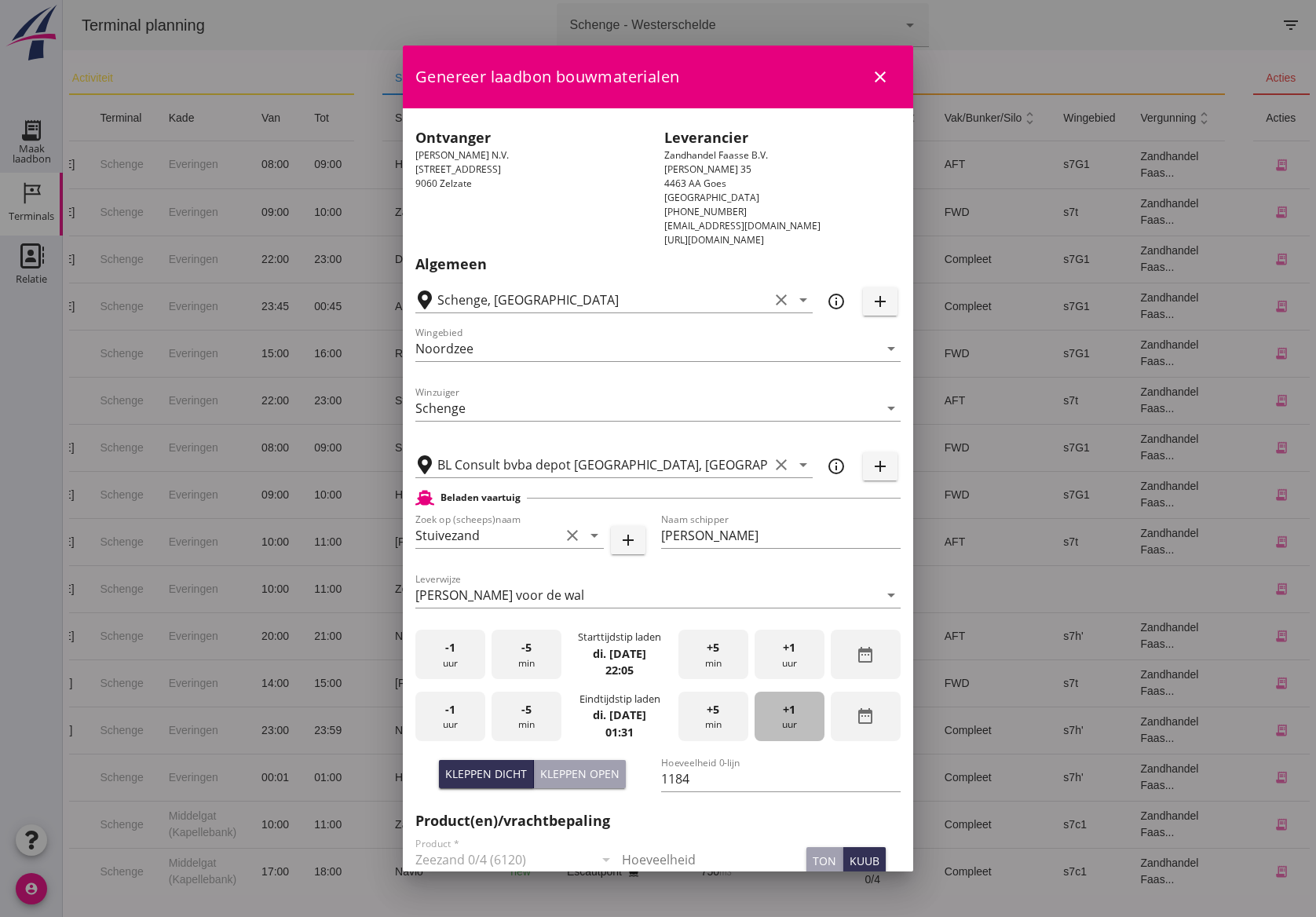
click at [795, 719] on div "+1 uur" at bounding box center [789, 717] width 70 height 49
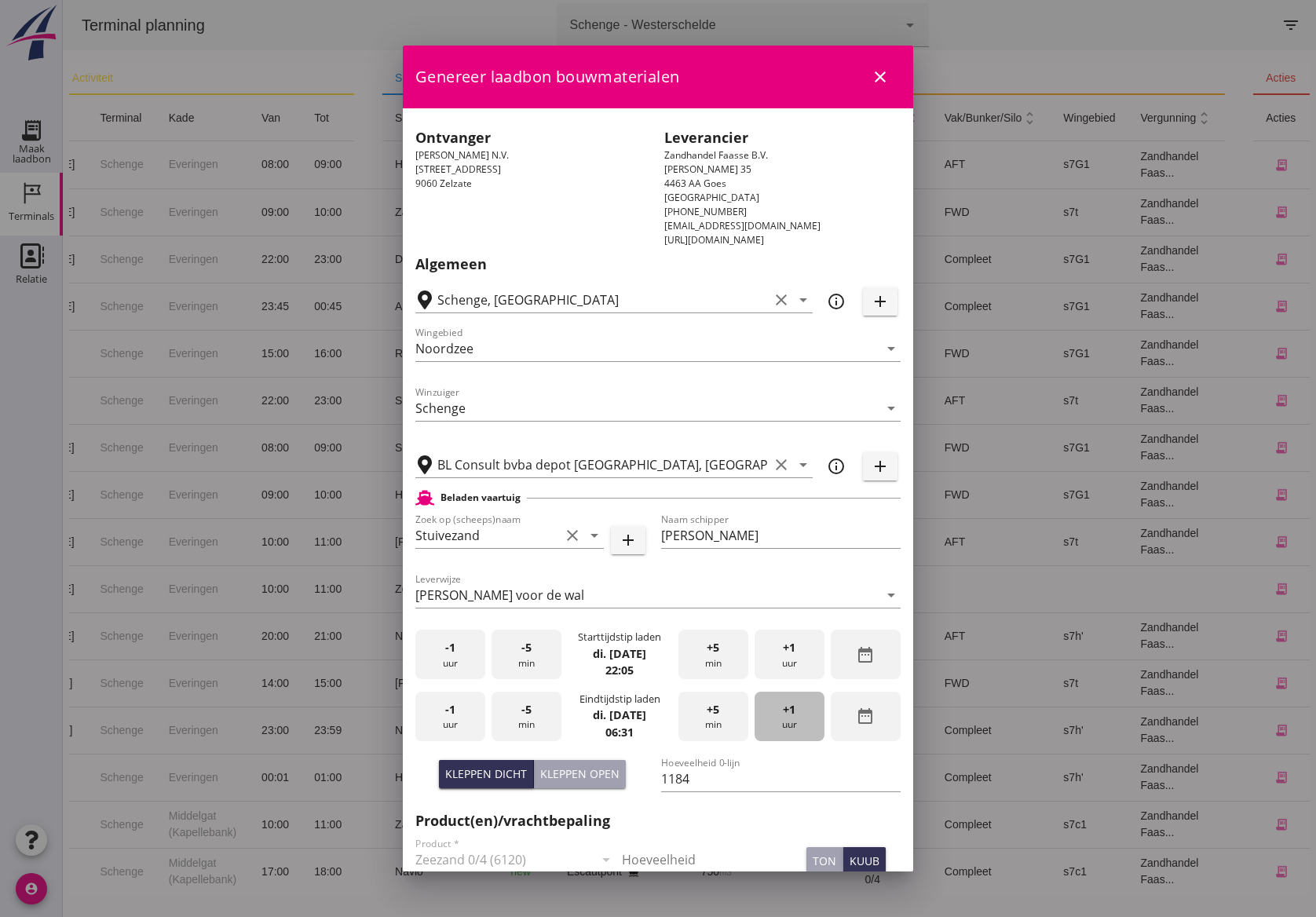
click at [795, 719] on div "+1 uur" at bounding box center [789, 717] width 70 height 49
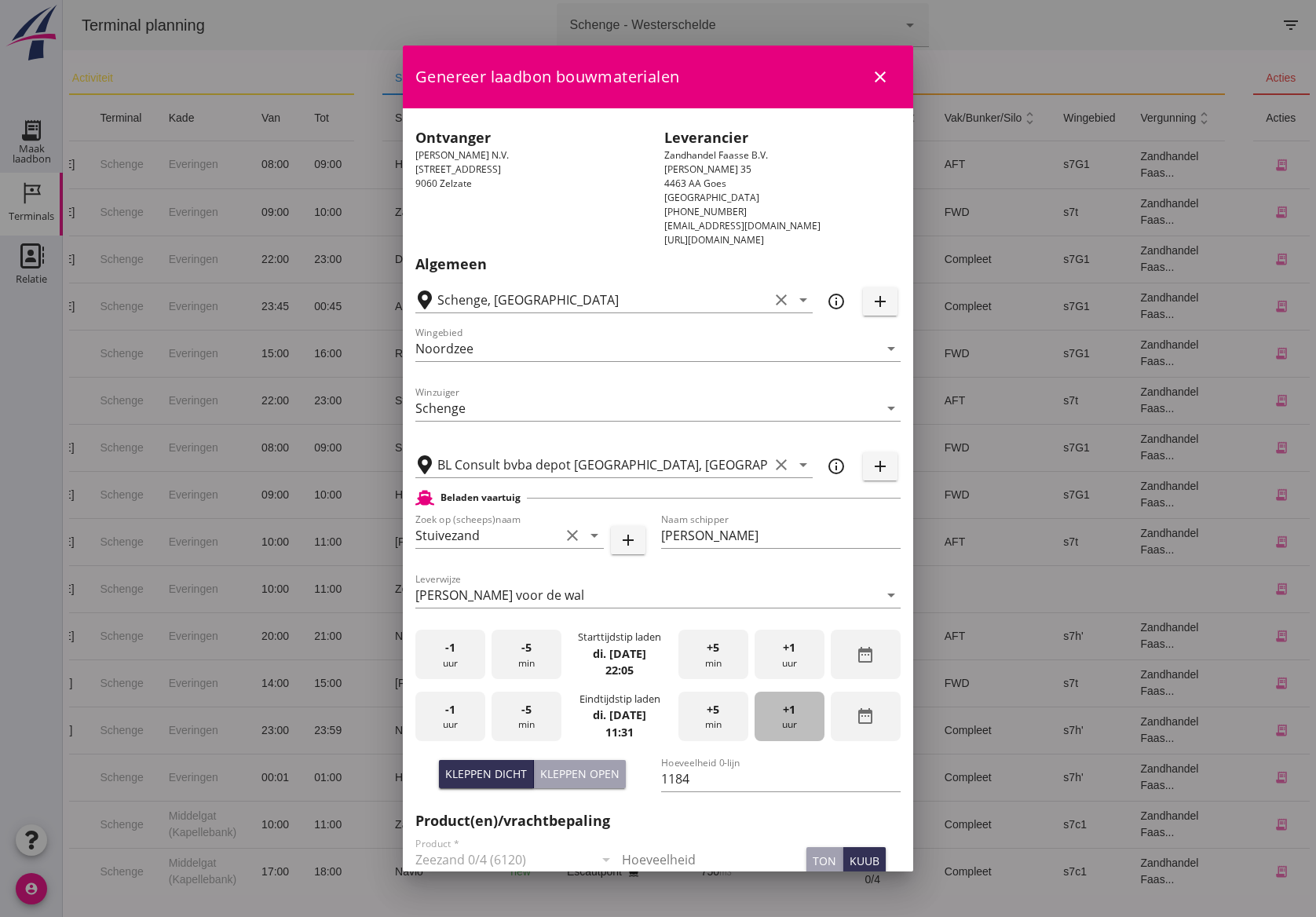
click at [795, 719] on div "+1 uur" at bounding box center [789, 717] width 70 height 49
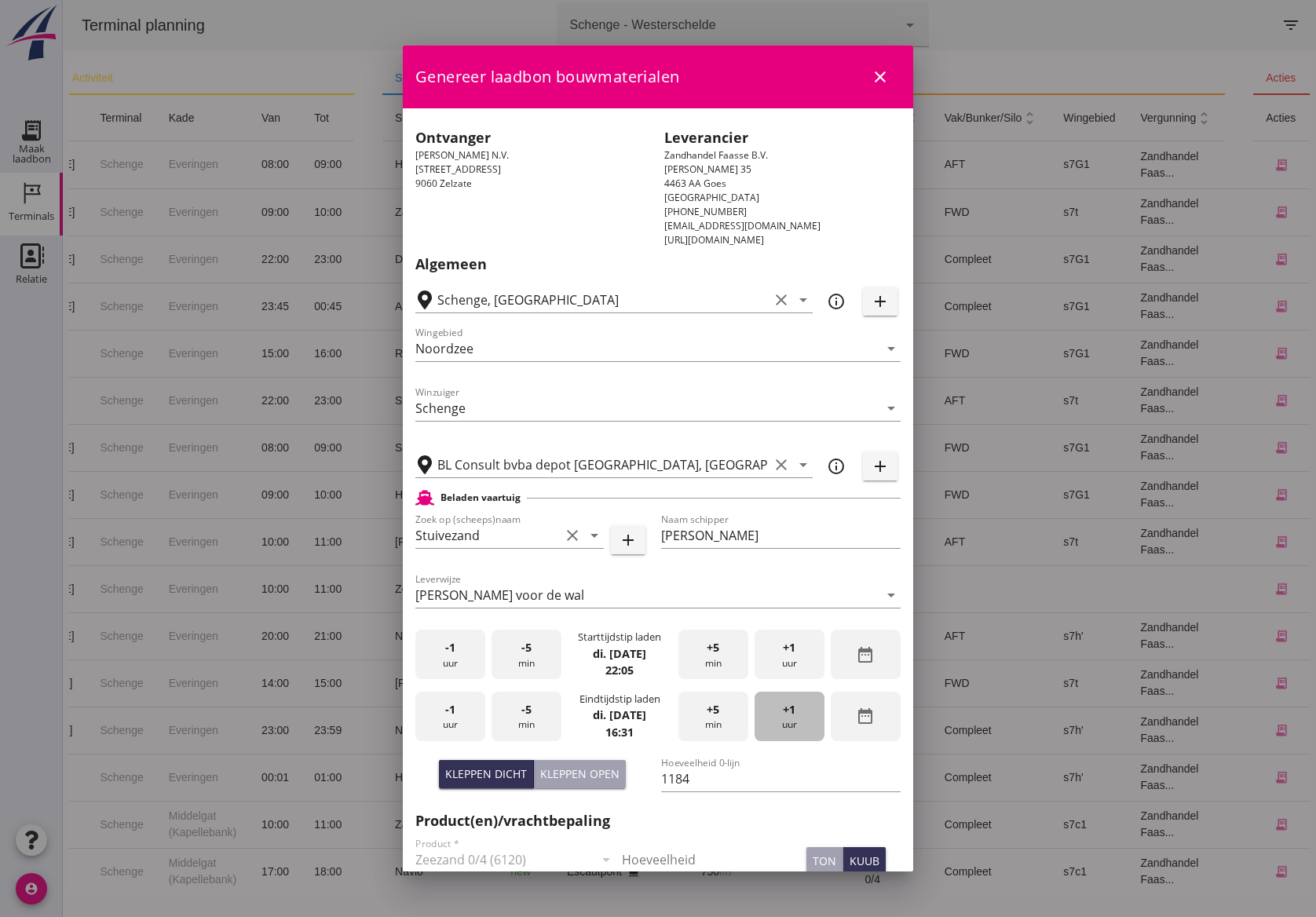
click at [795, 719] on div "+1 uur" at bounding box center [789, 717] width 70 height 49
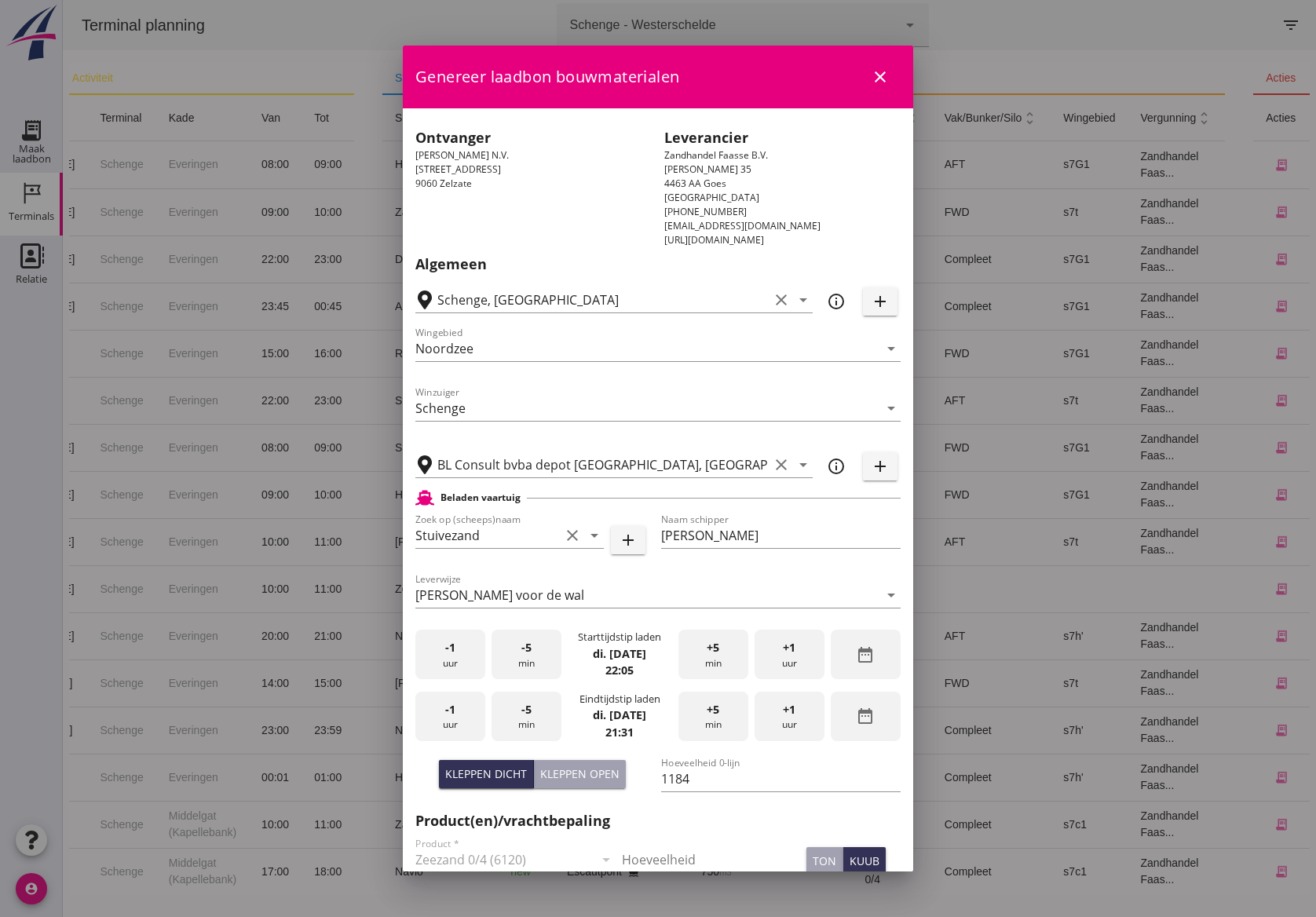
click at [795, 719] on div "+1 uur" at bounding box center [789, 717] width 70 height 49
click at [531, 716] on div "-5 min" at bounding box center [527, 717] width 70 height 49
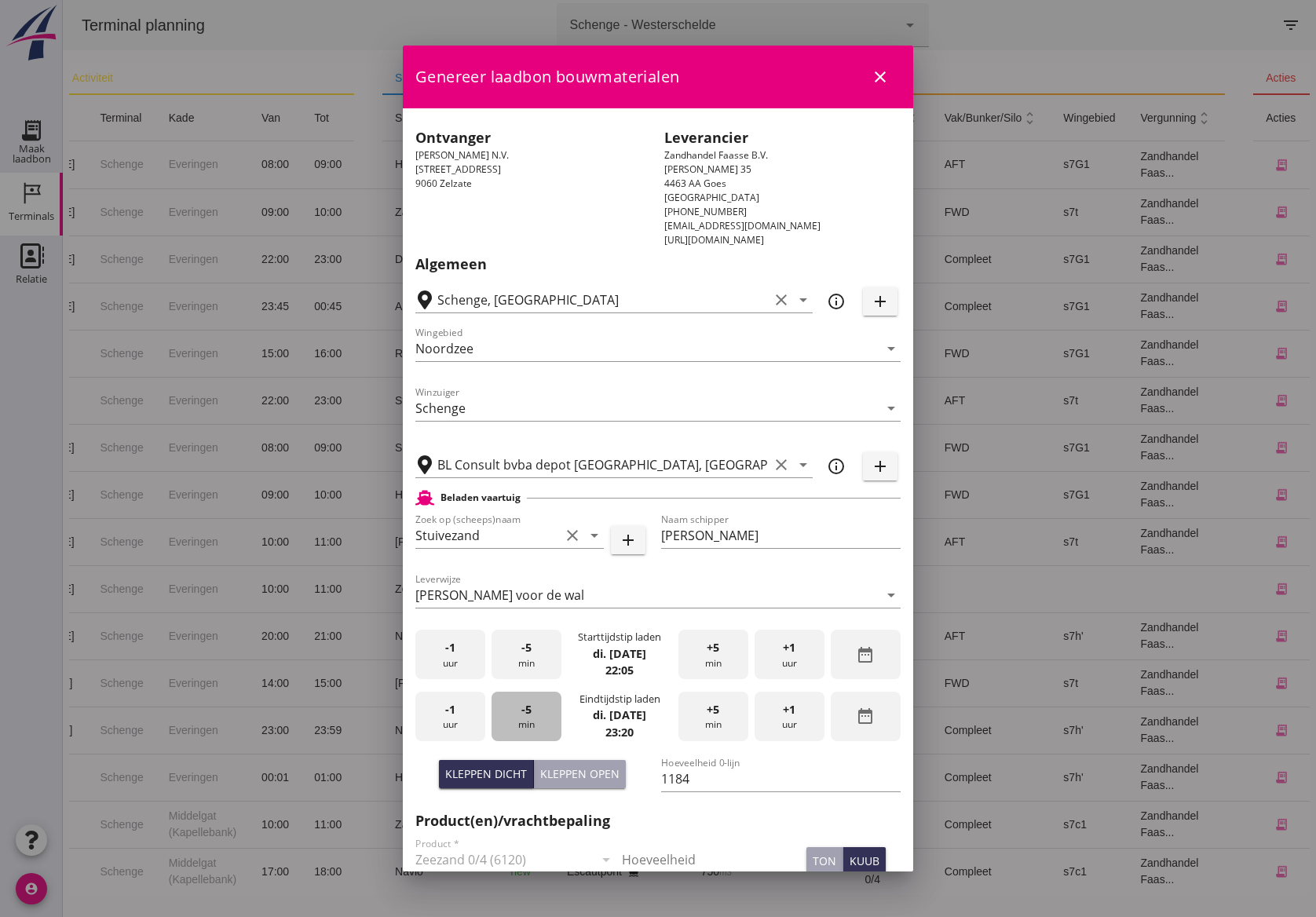
click at [531, 716] on div "-5 min" at bounding box center [527, 717] width 70 height 49
drag, startPoint x: 694, startPoint y: 776, endPoint x: 635, endPoint y: 778, distance: 59.0
click at [629, 779] on div "[PERSON_NAME] dicht [PERSON_NAME] open Hoeveelheid 0-lijn 1184" at bounding box center [658, 780] width 492 height 59
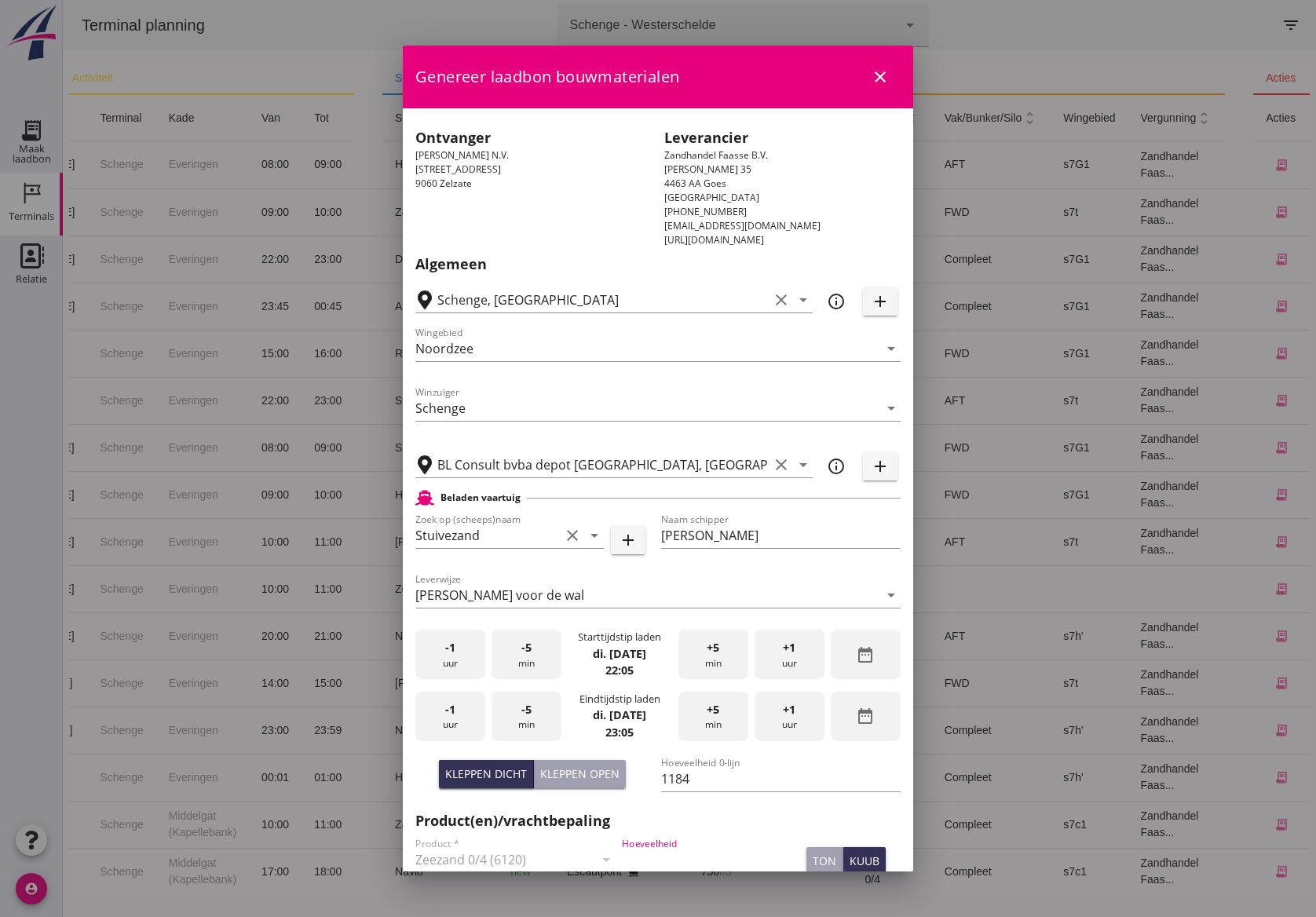
paste input "1184"
type input "1184"
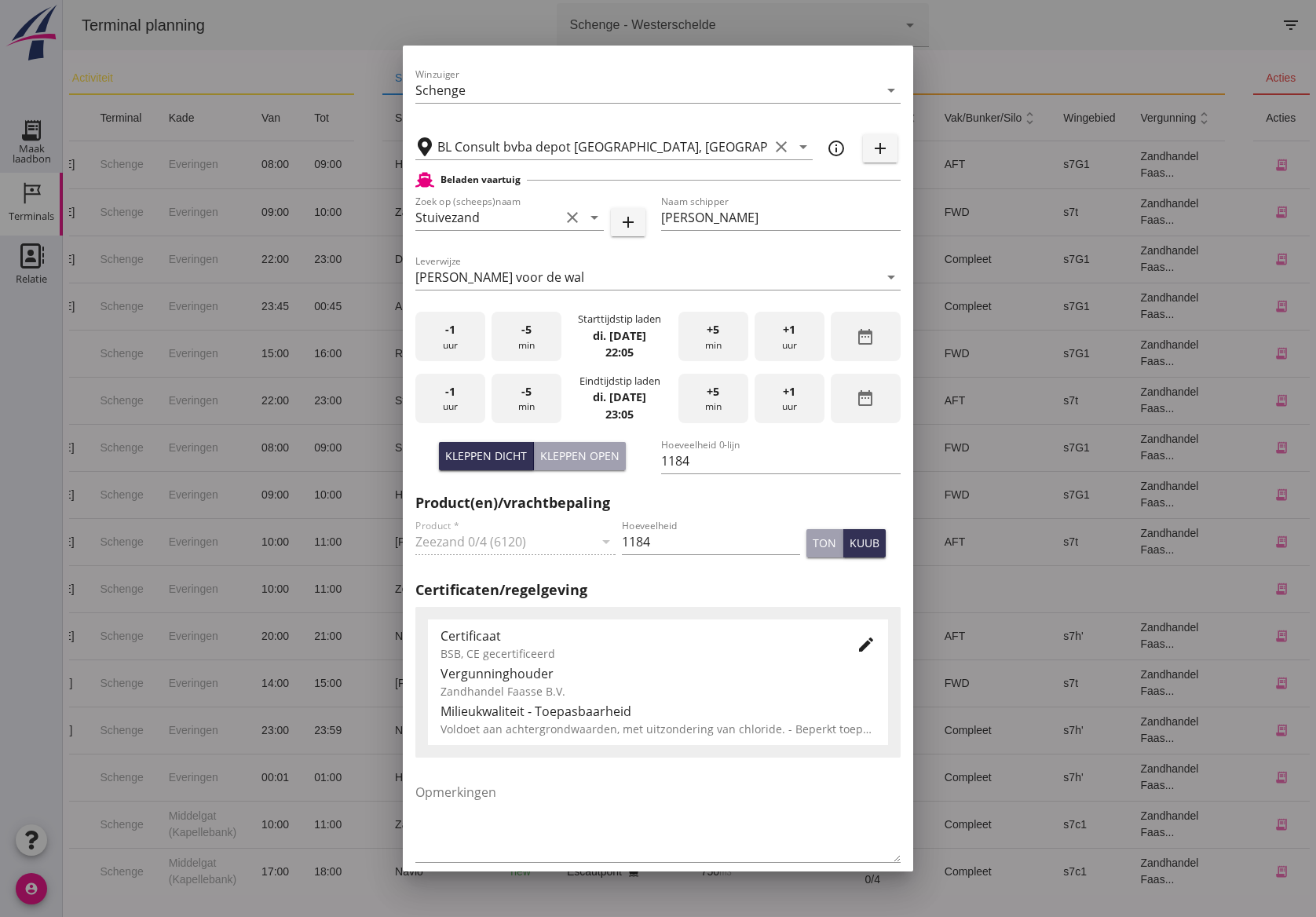
scroll to position [394, 0]
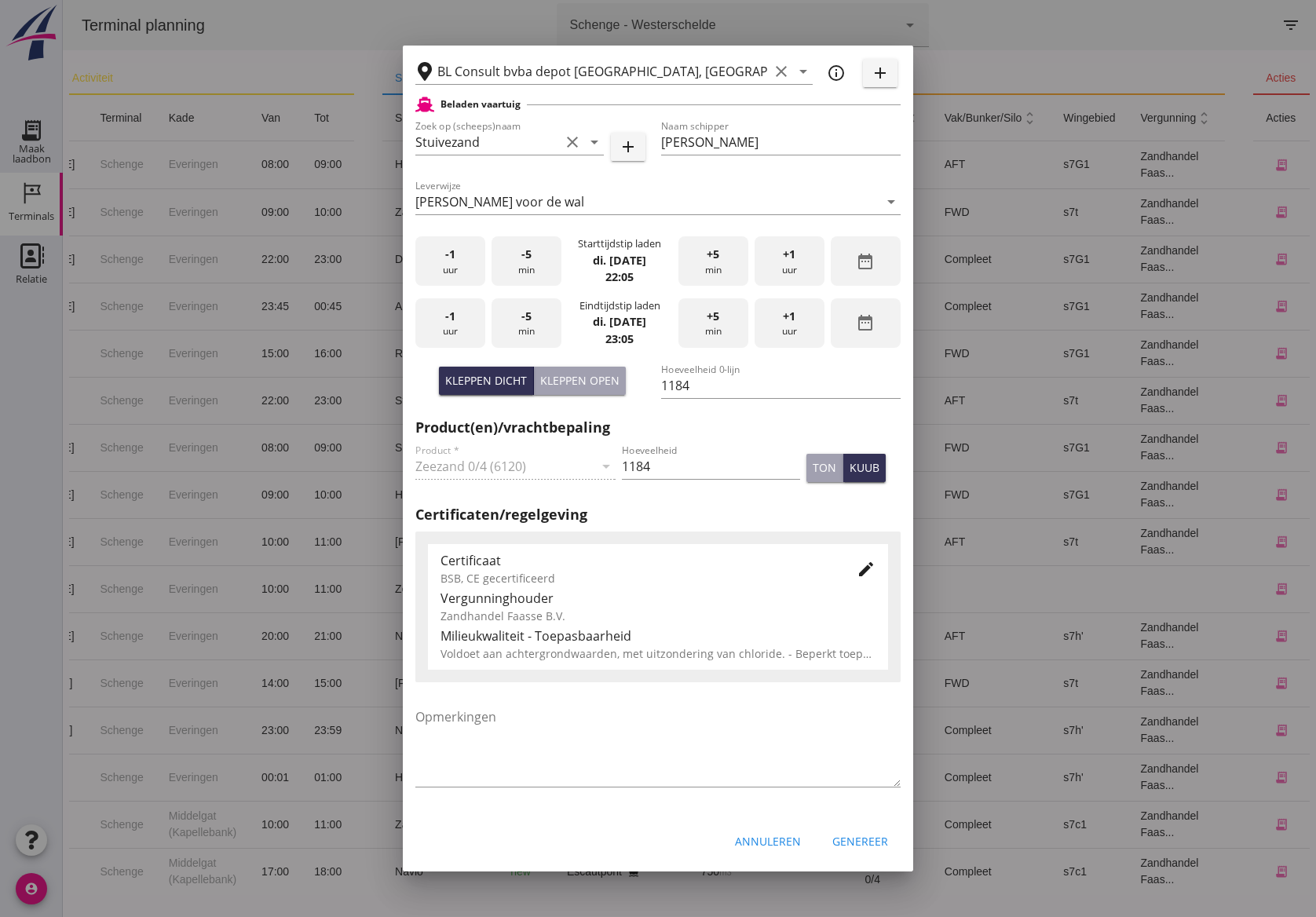
click at [857, 569] on icon "edit" at bounding box center [866, 569] width 19 height 19
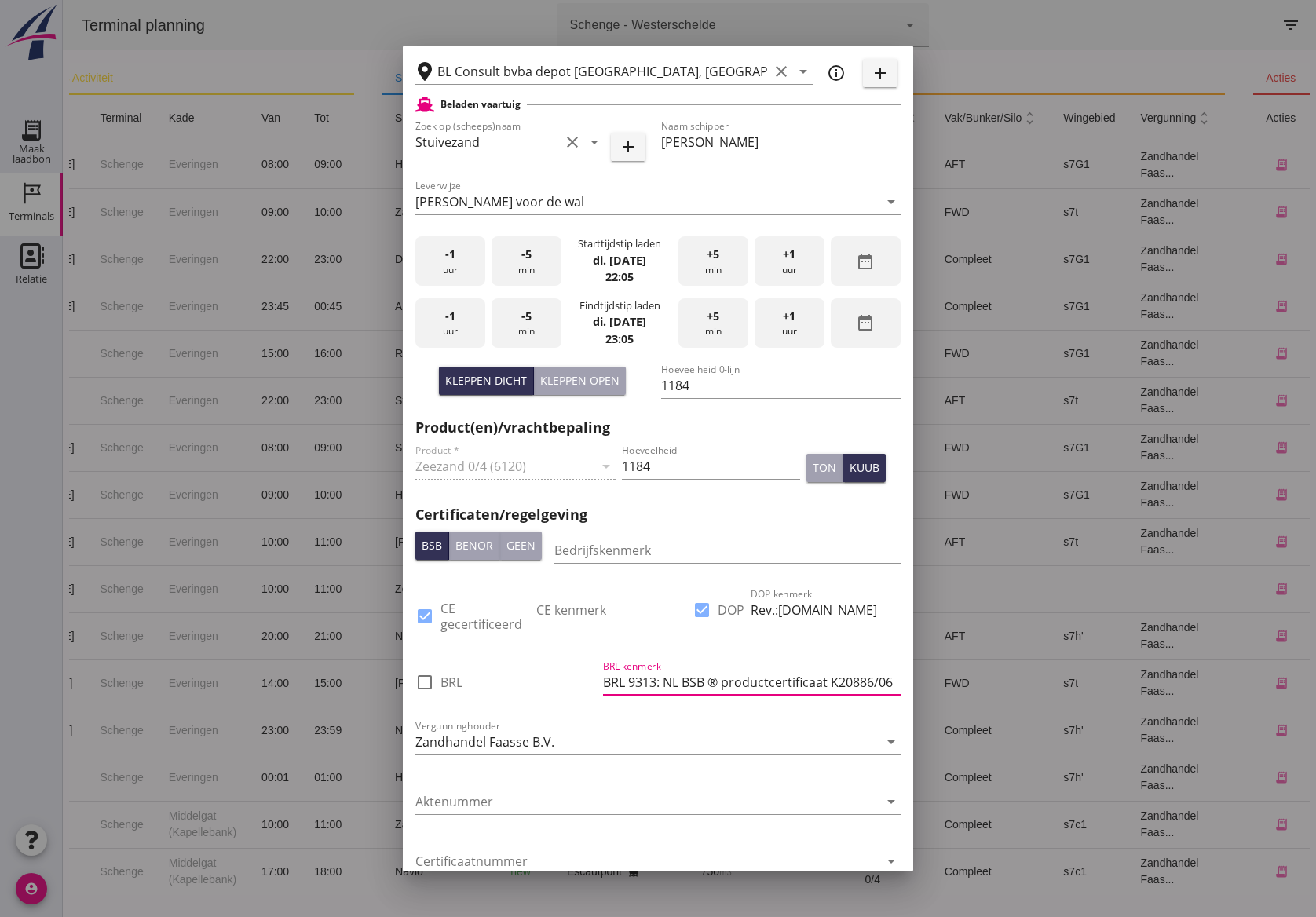
scroll to position [0, 8]
drag, startPoint x: 827, startPoint y: 679, endPoint x: 957, endPoint y: 655, distance: 132.2
click at [957, 655] on div "close BL Consult bvba depot [STREET_ADDRESS] Haven/[GEOGRAPHIC_DATA]/Rivier UN …" at bounding box center [658, 458] width 1316 height 917
paste input "K20886/06"
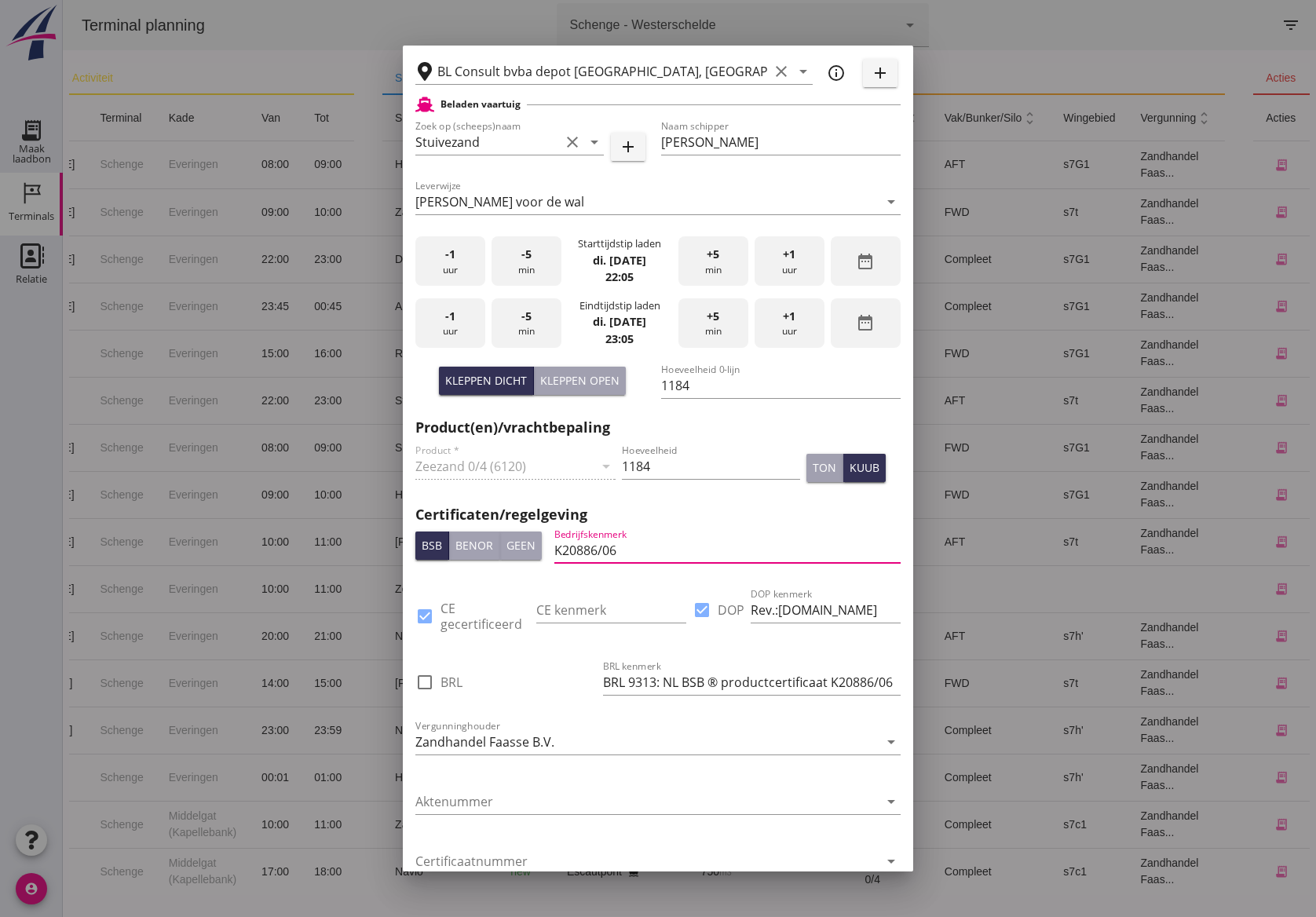
type input "K20886/06"
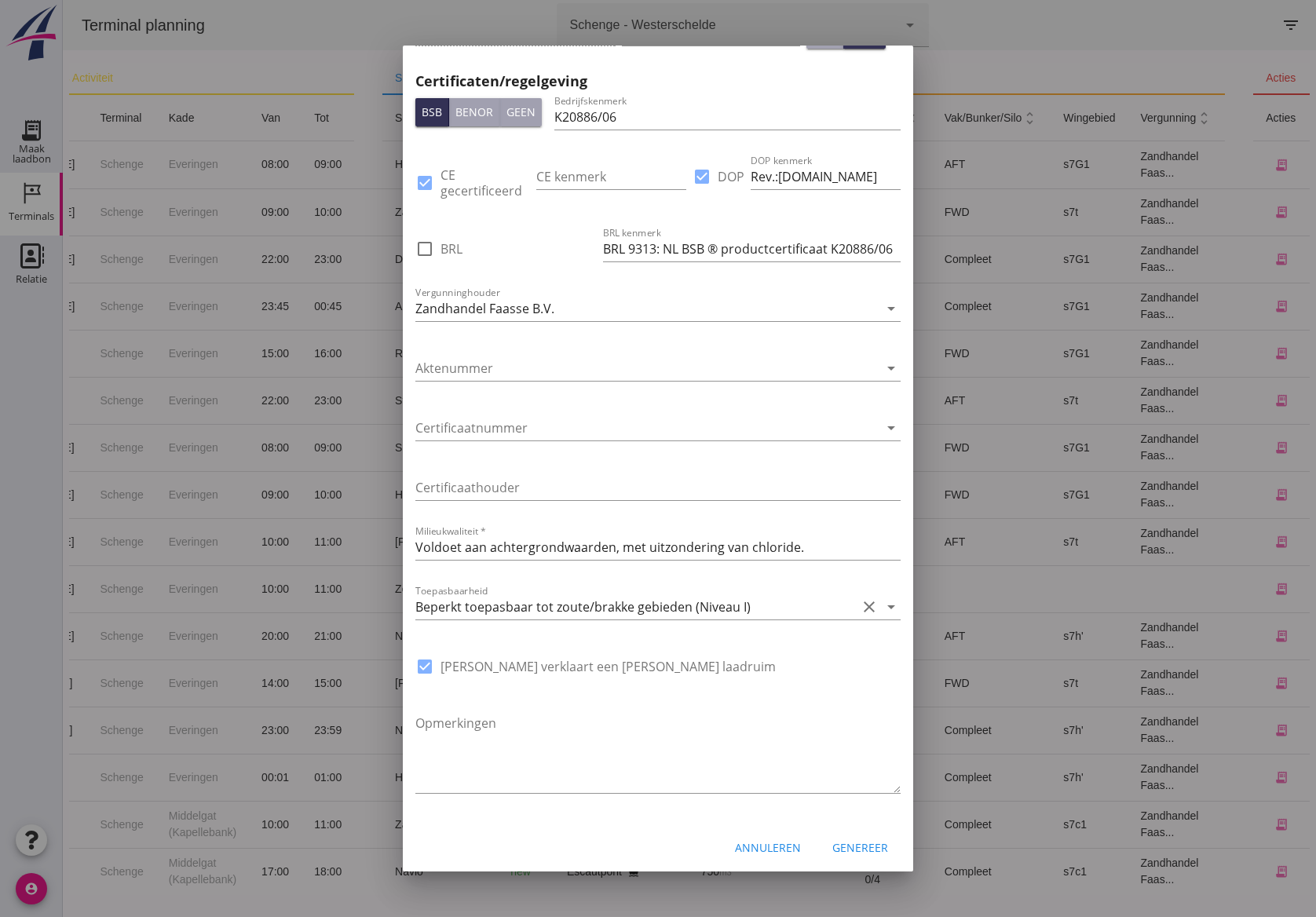
scroll to position [833, 0]
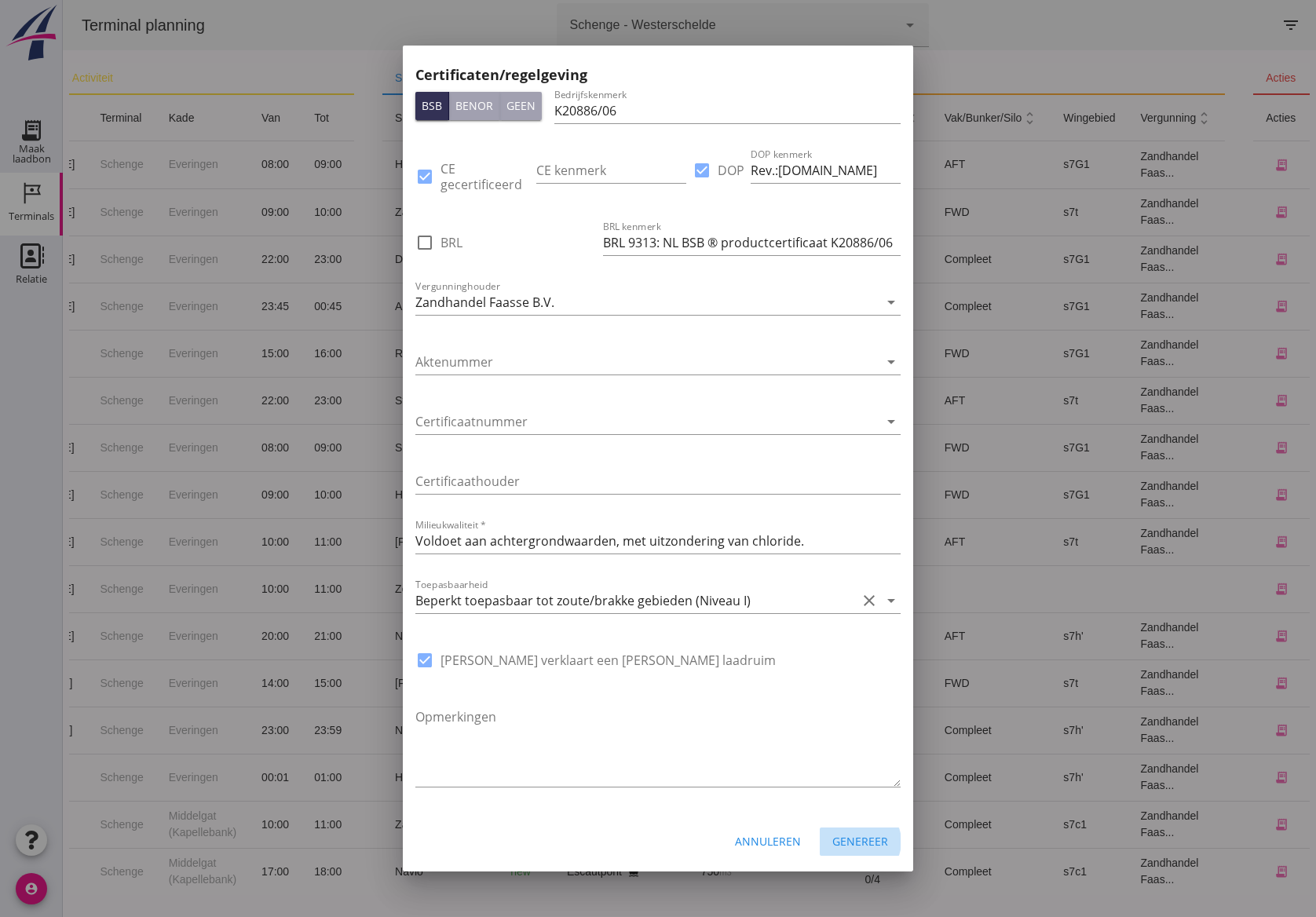
click at [856, 840] on div "Genereer" at bounding box center [860, 841] width 55 height 17
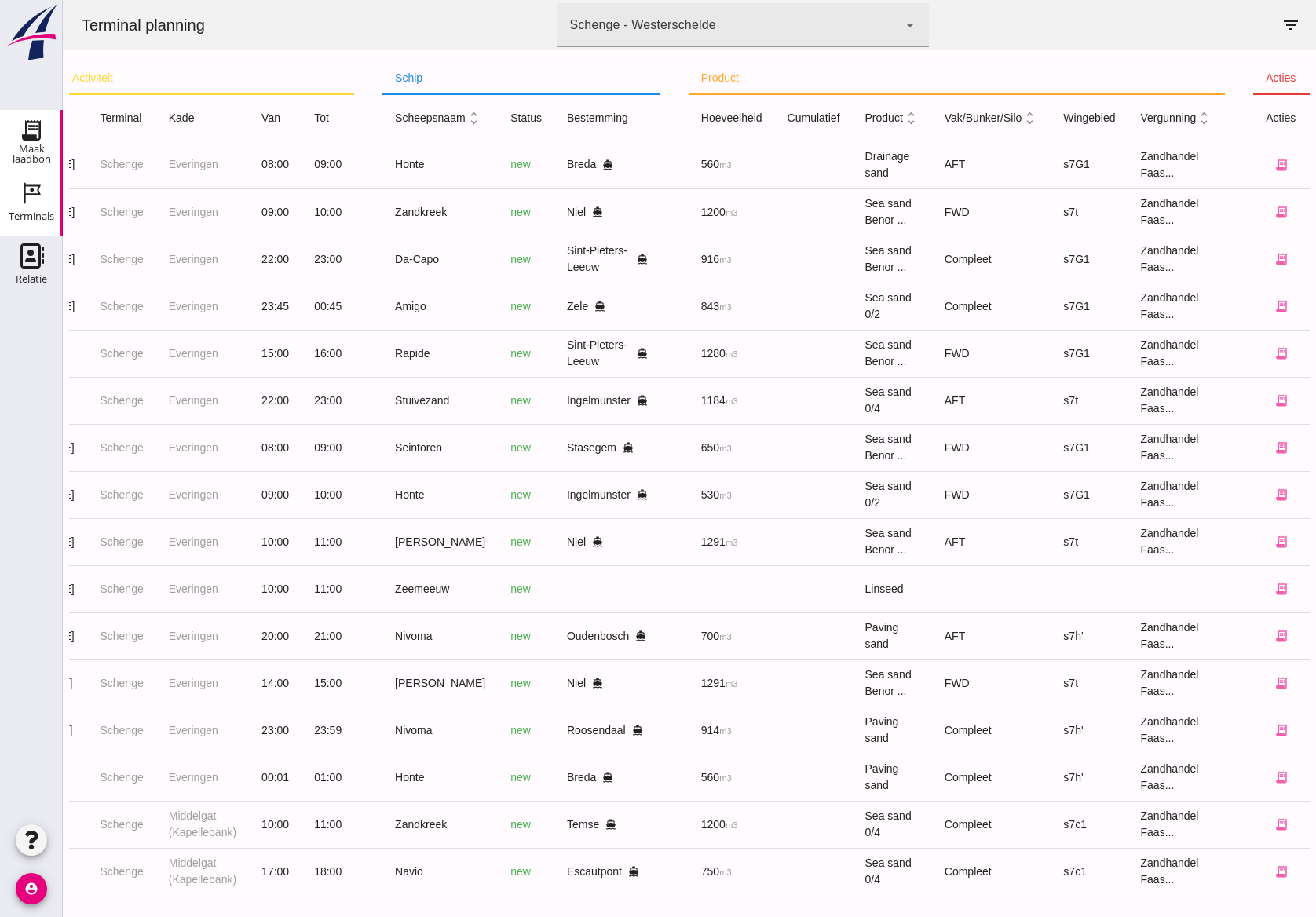
click at [39, 142] on icon "Maak laadbon" at bounding box center [32, 131] width 25 height 25
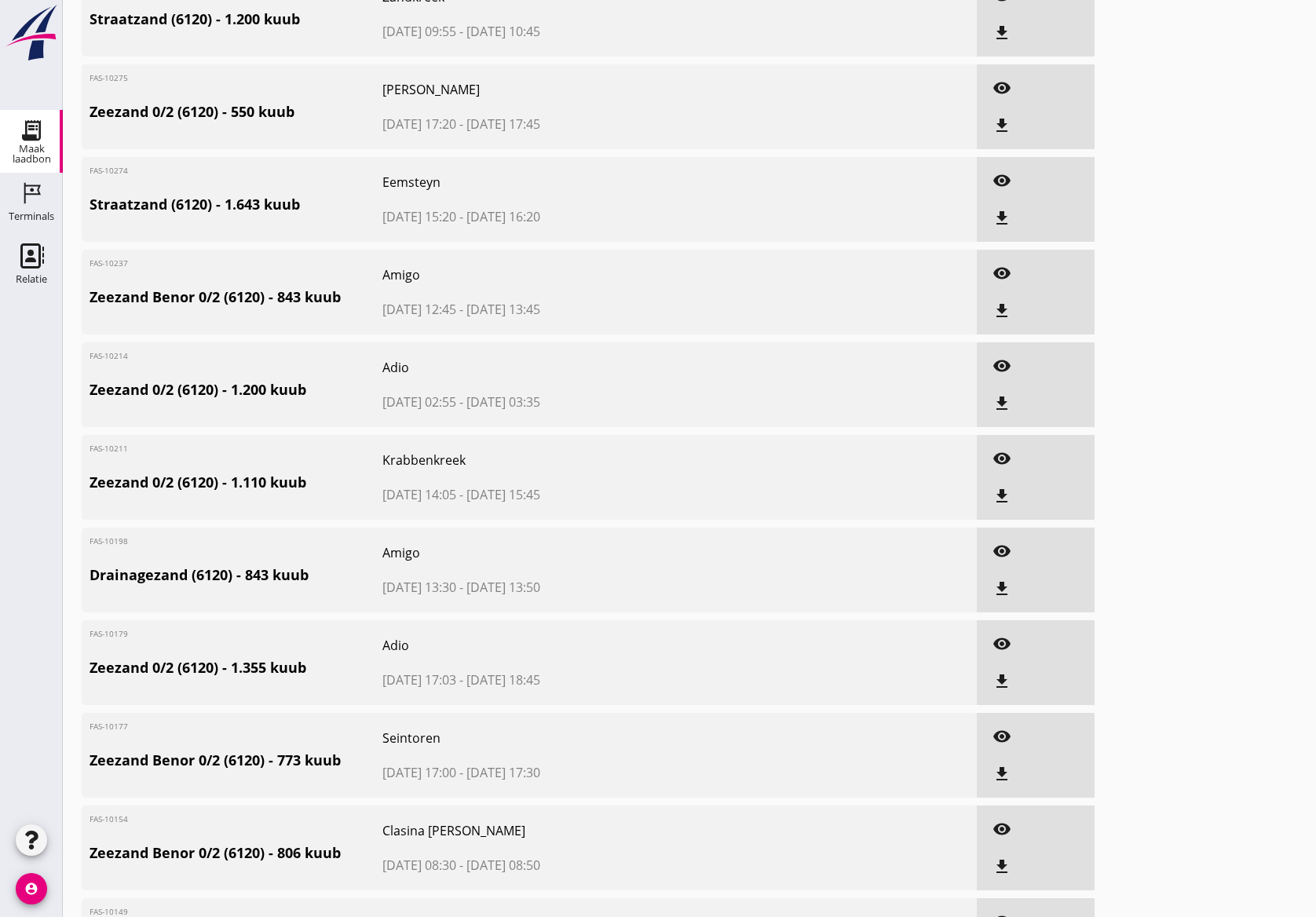
scroll to position [1573, 0]
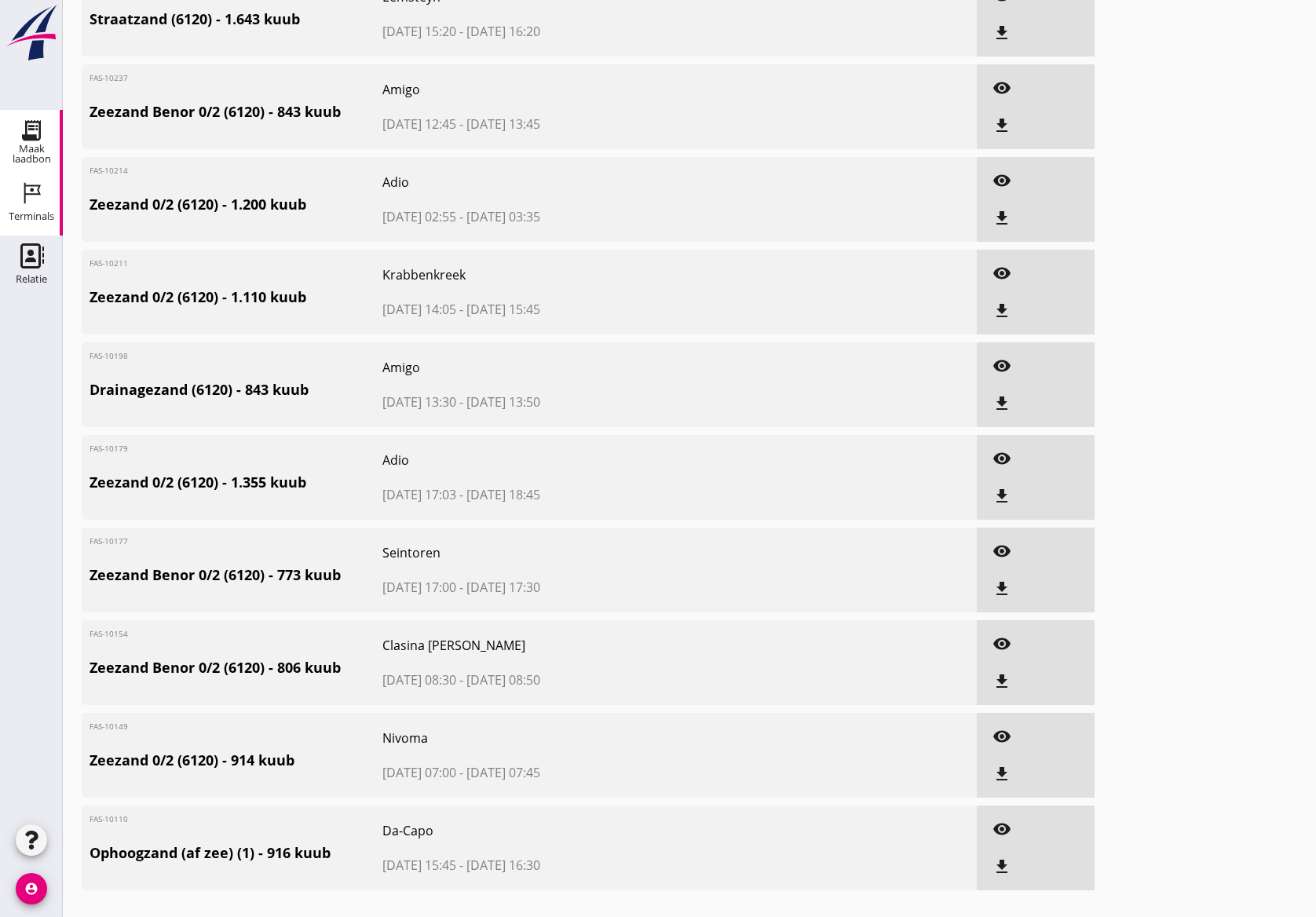
click at [22, 195] on icon "Terminals" at bounding box center [32, 193] width 25 height 25
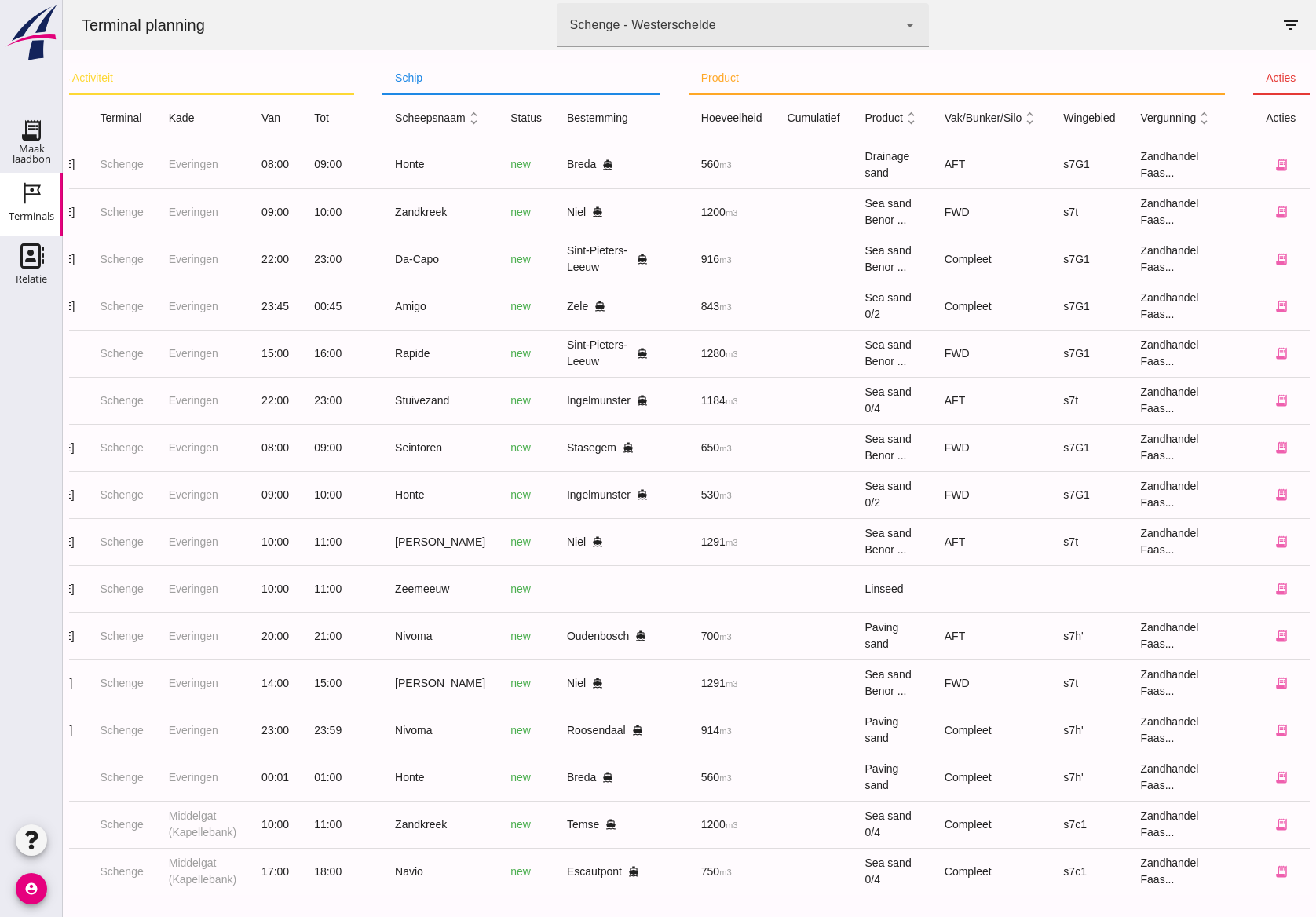
scroll to position [26, 0]
